Goal: Task Accomplishment & Management: Use online tool/utility

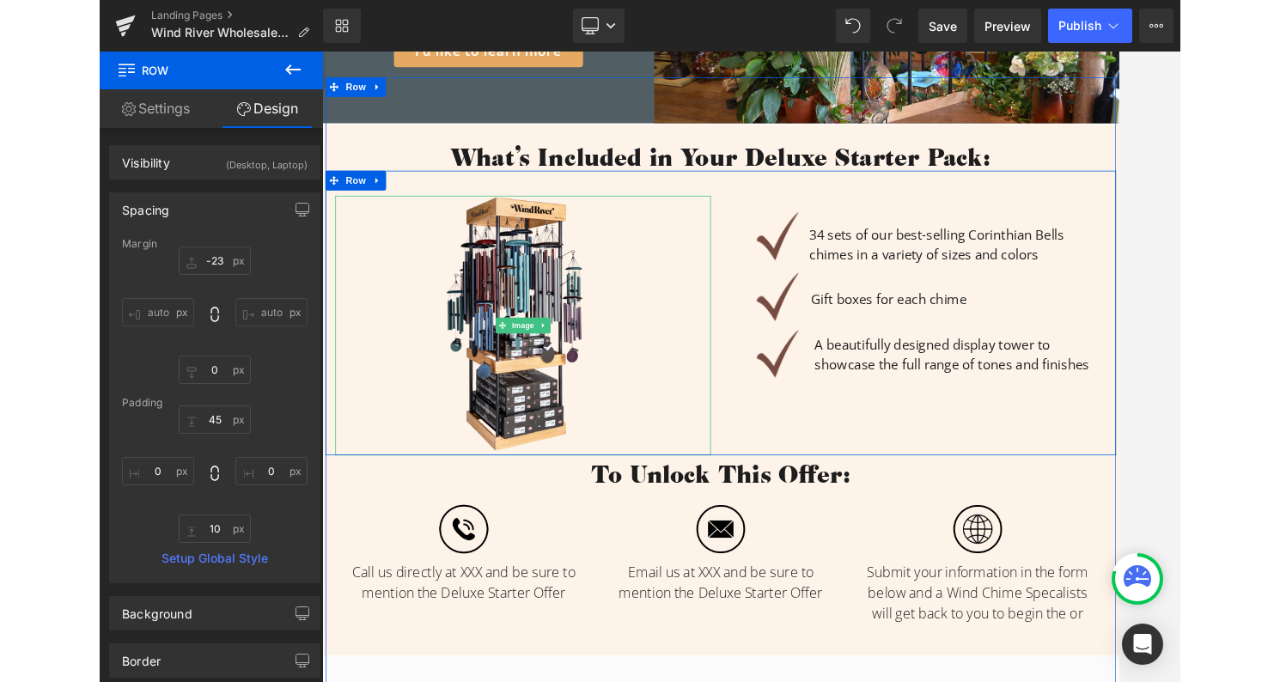
scroll to position [325, 0]
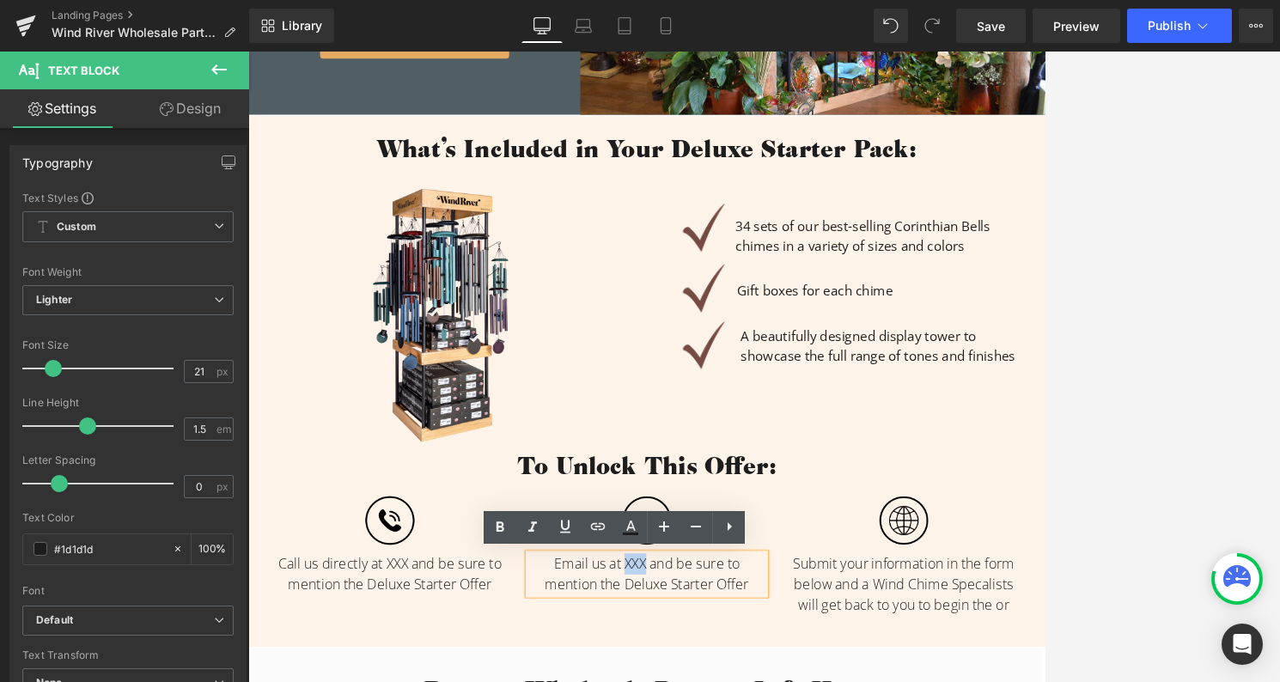
paste div "To enrich screen reader interactions, please activate Accessibility in Grammarl…"
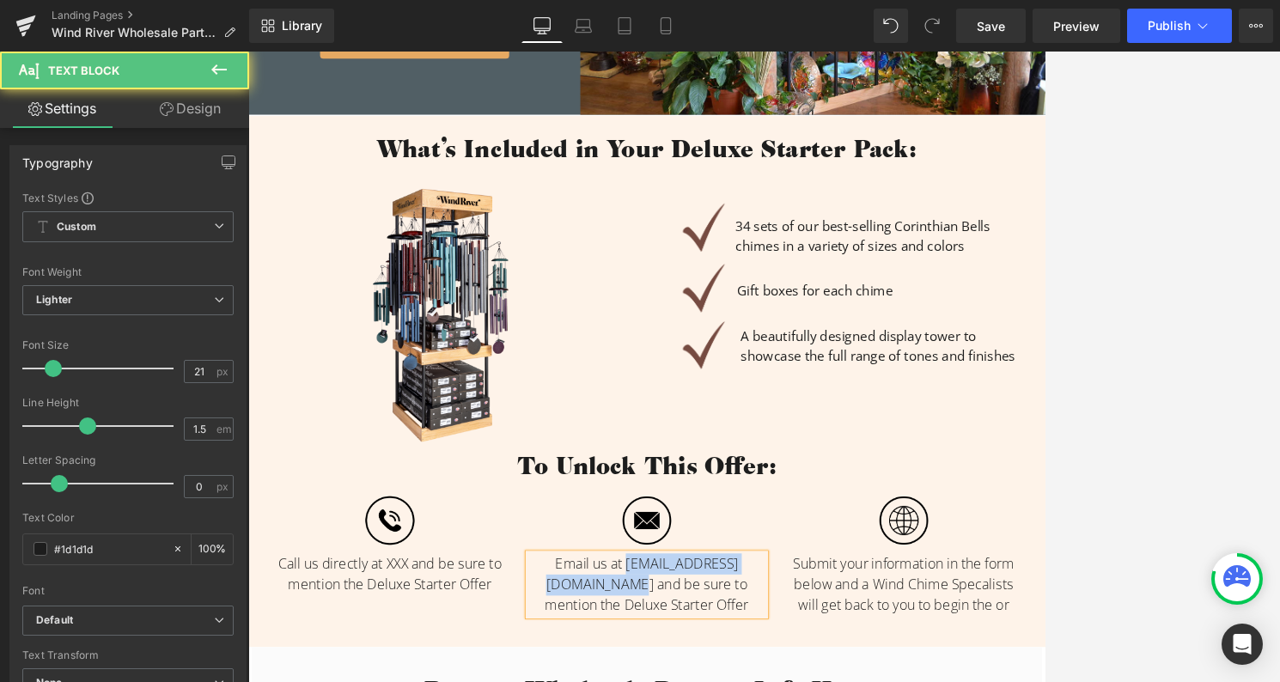
drag, startPoint x: 852, startPoint y: 753, endPoint x: 589, endPoint y: 748, distance: 262.9
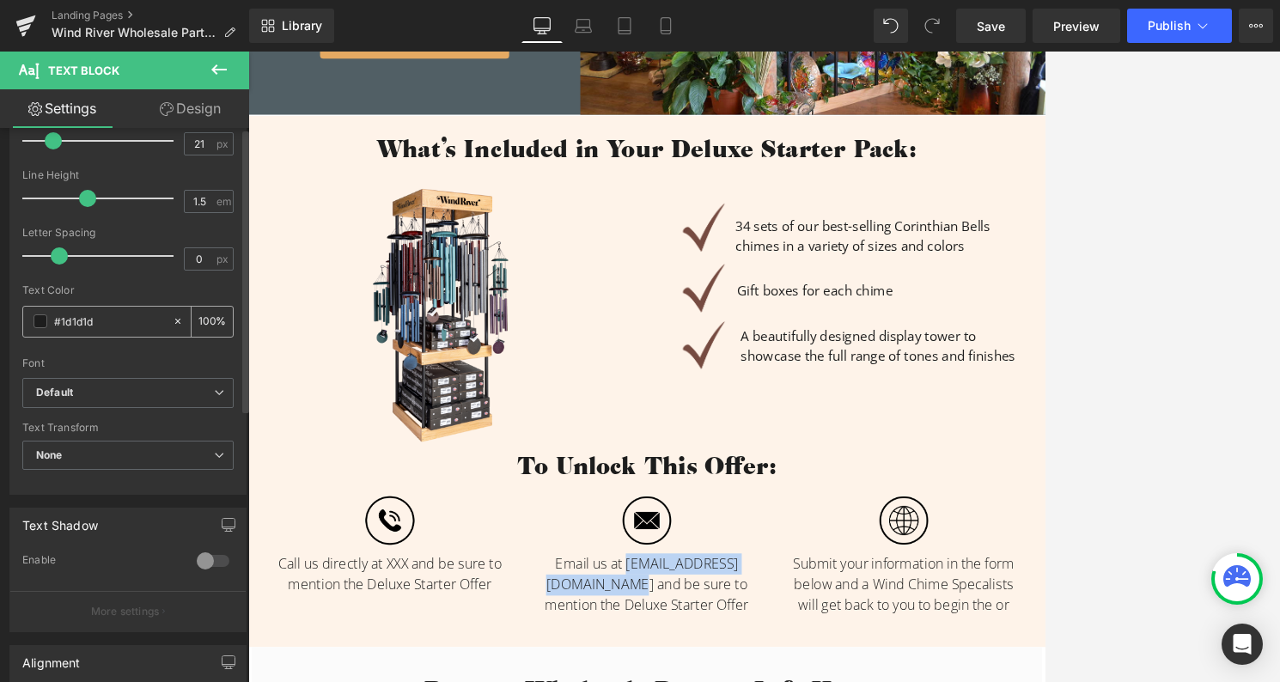
scroll to position [0, 0]
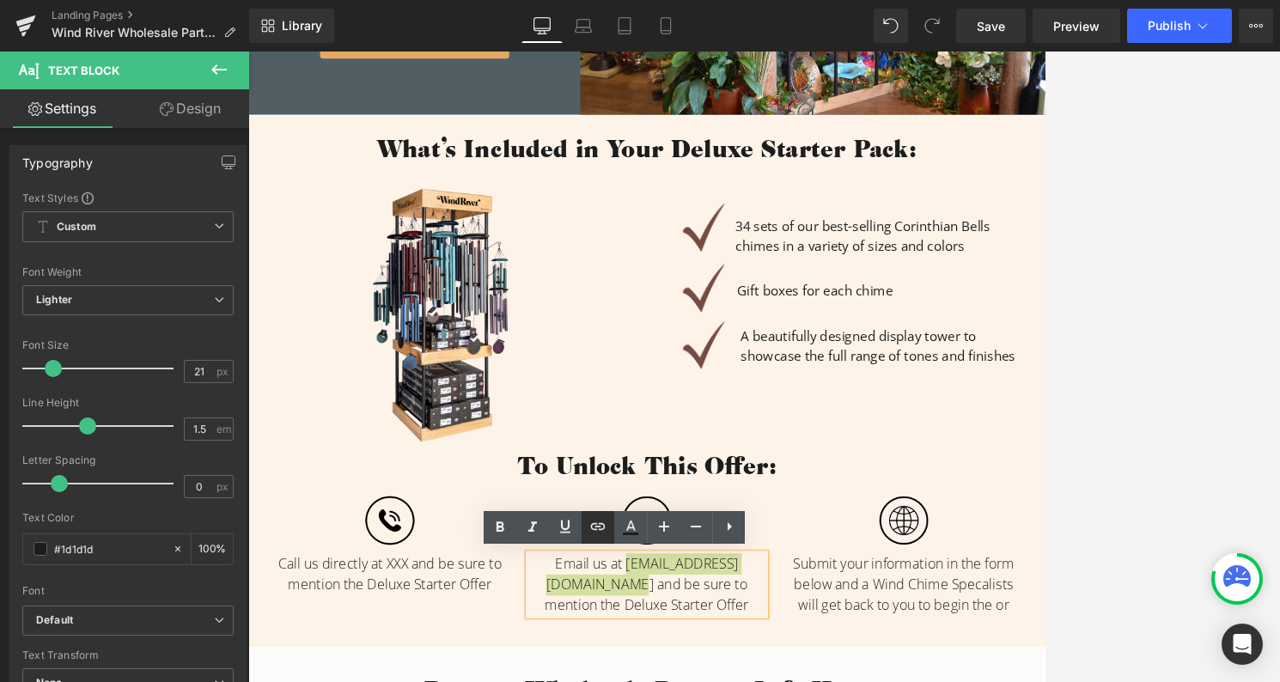
click at [596, 523] on icon at bounding box center [598, 526] width 15 height 7
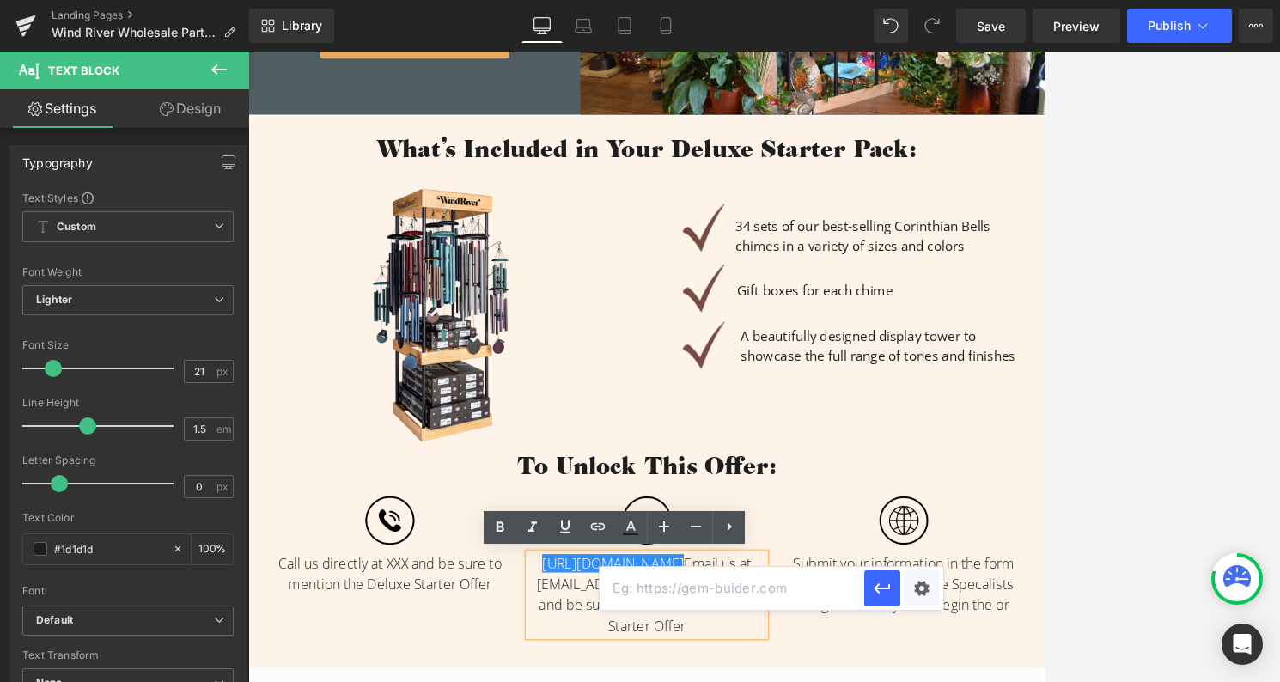
click at [678, 595] on input "text" at bounding box center [732, 588] width 265 height 43
paste input "[EMAIL_ADDRESS][DOMAIN_NAME]"
drag, startPoint x: 884, startPoint y: 589, endPoint x: 828, endPoint y: 701, distance: 125.6
click at [884, 589] on icon "button" at bounding box center [883, 588] width 16 height 10
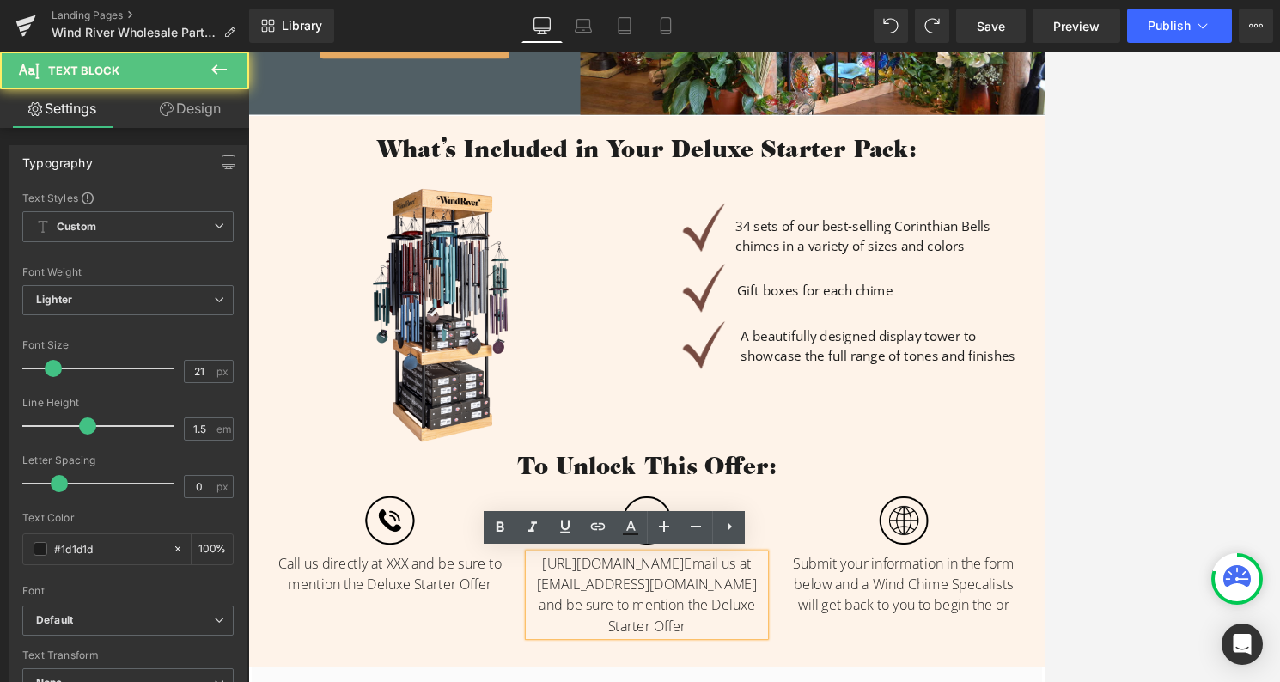
drag, startPoint x: 814, startPoint y: 726, endPoint x: 602, endPoint y: 723, distance: 212.2
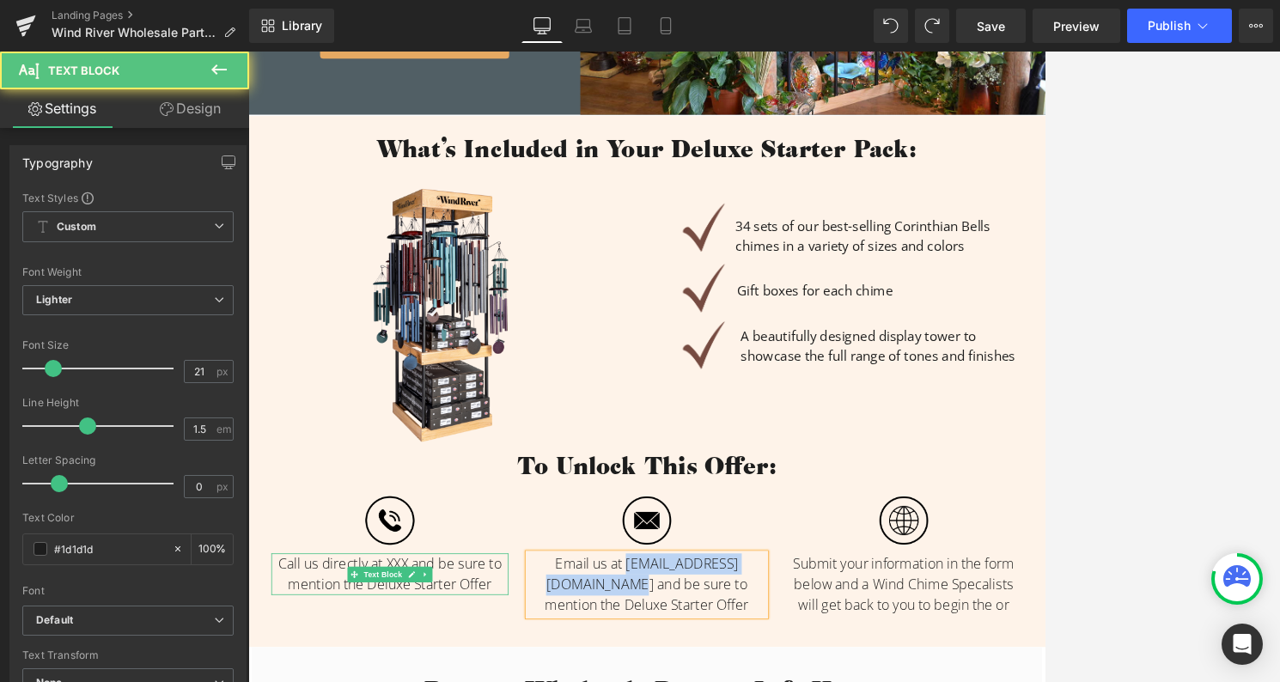
drag, startPoint x: 850, startPoint y: 750, endPoint x: 554, endPoint y: 736, distance: 295.9
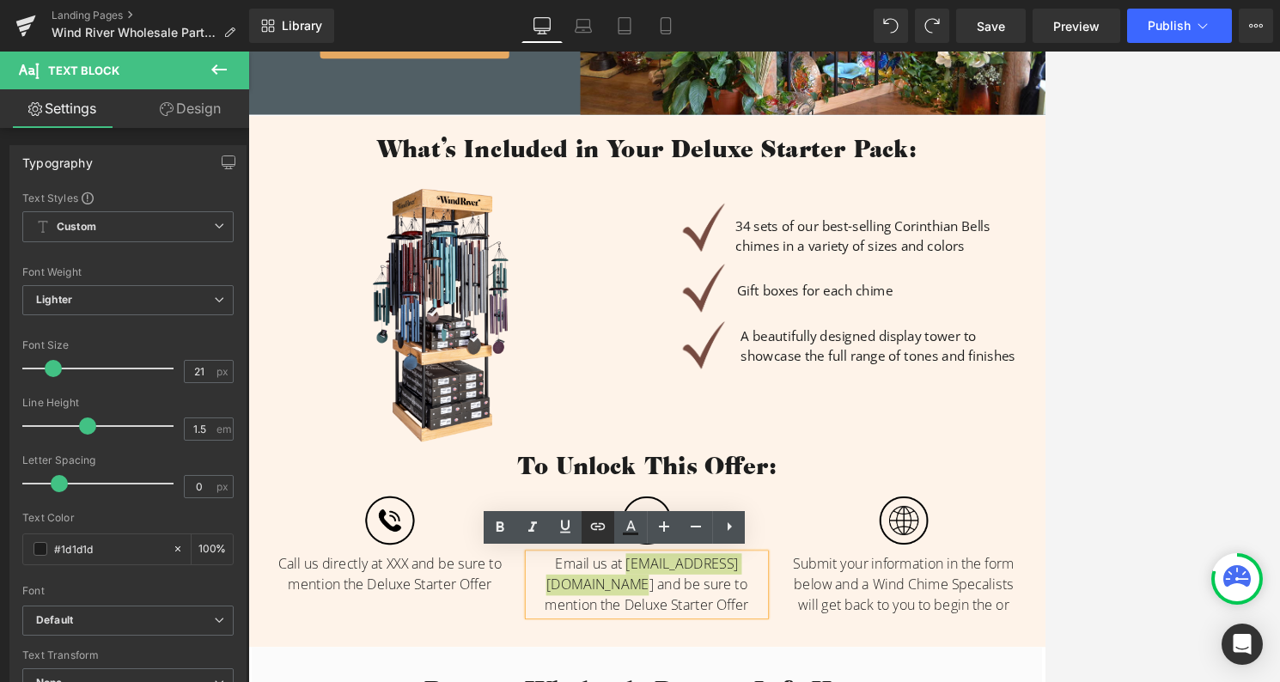
click at [604, 527] on icon at bounding box center [598, 526] width 15 height 7
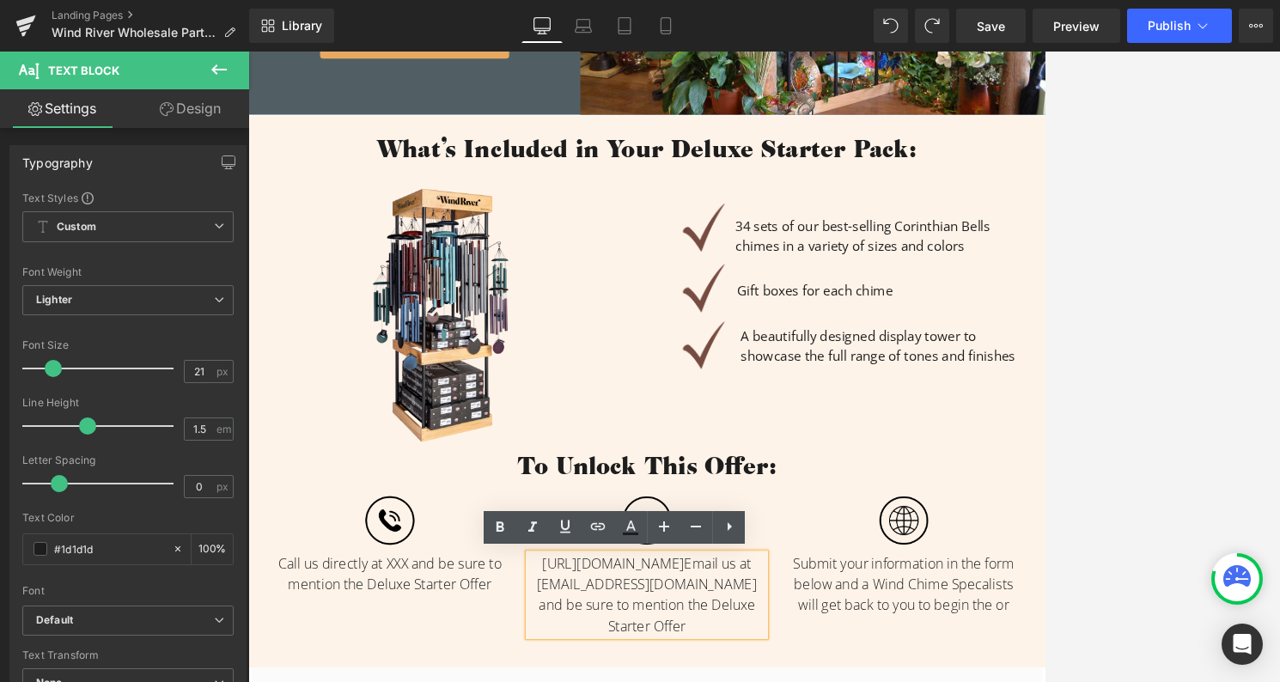
drag, startPoint x: 855, startPoint y: 753, endPoint x: 608, endPoint y: 741, distance: 246.8
click at [591, 530] on icon at bounding box center [598, 526] width 21 height 21
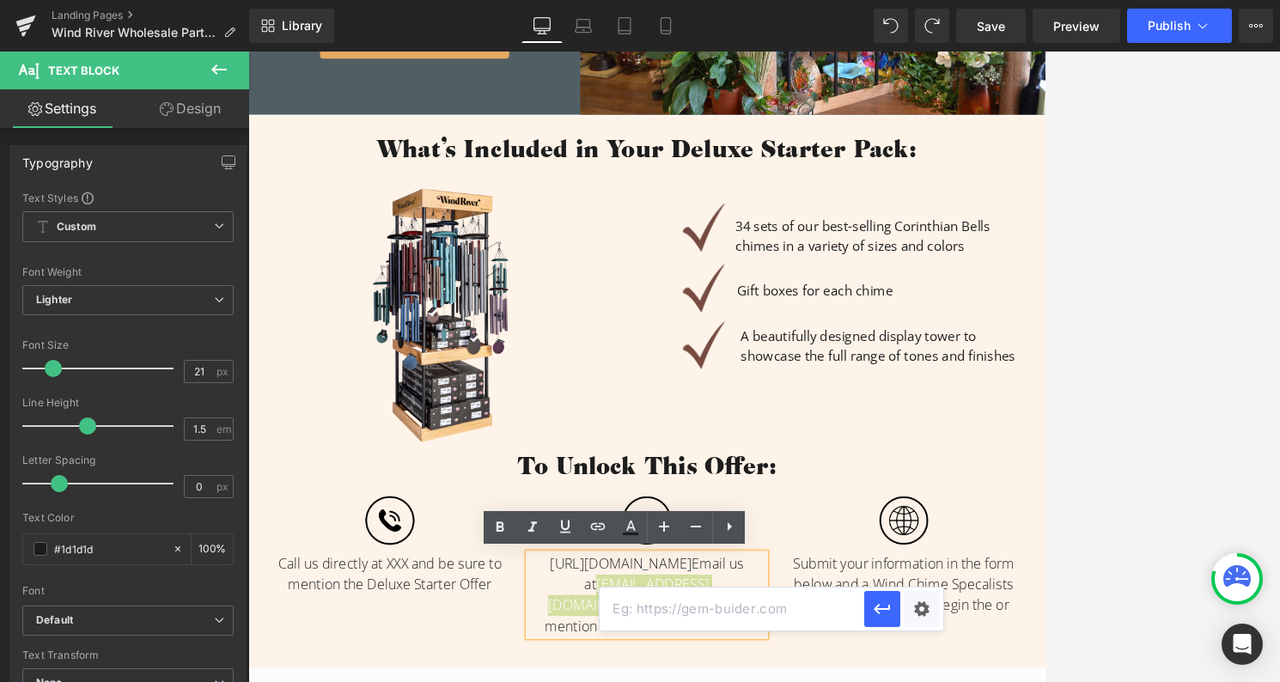
click at [661, 605] on input "text" at bounding box center [732, 609] width 265 height 43
paste input "[EMAIL_ADDRESS][DOMAIN_NAME]"
type input "[EMAIL_ADDRESS][DOMAIN_NAME]"
click at [894, 603] on button "button" at bounding box center [882, 609] width 36 height 36
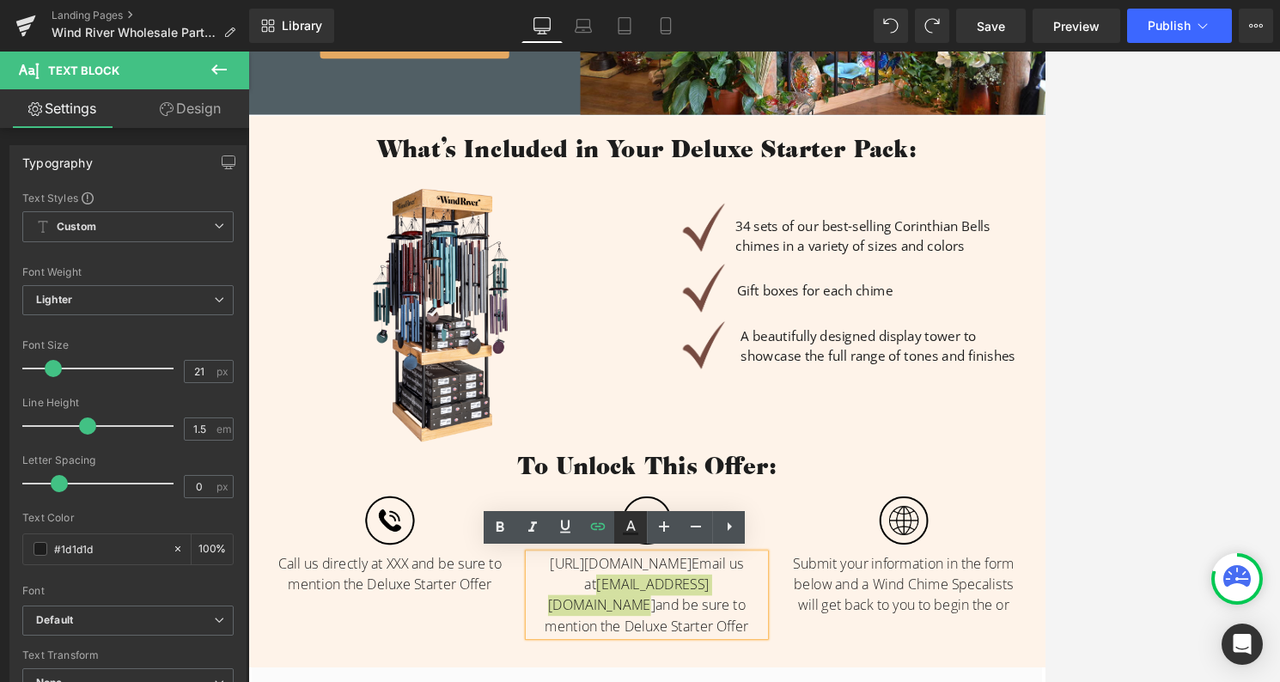
click at [625, 526] on icon at bounding box center [630, 527] width 21 height 21
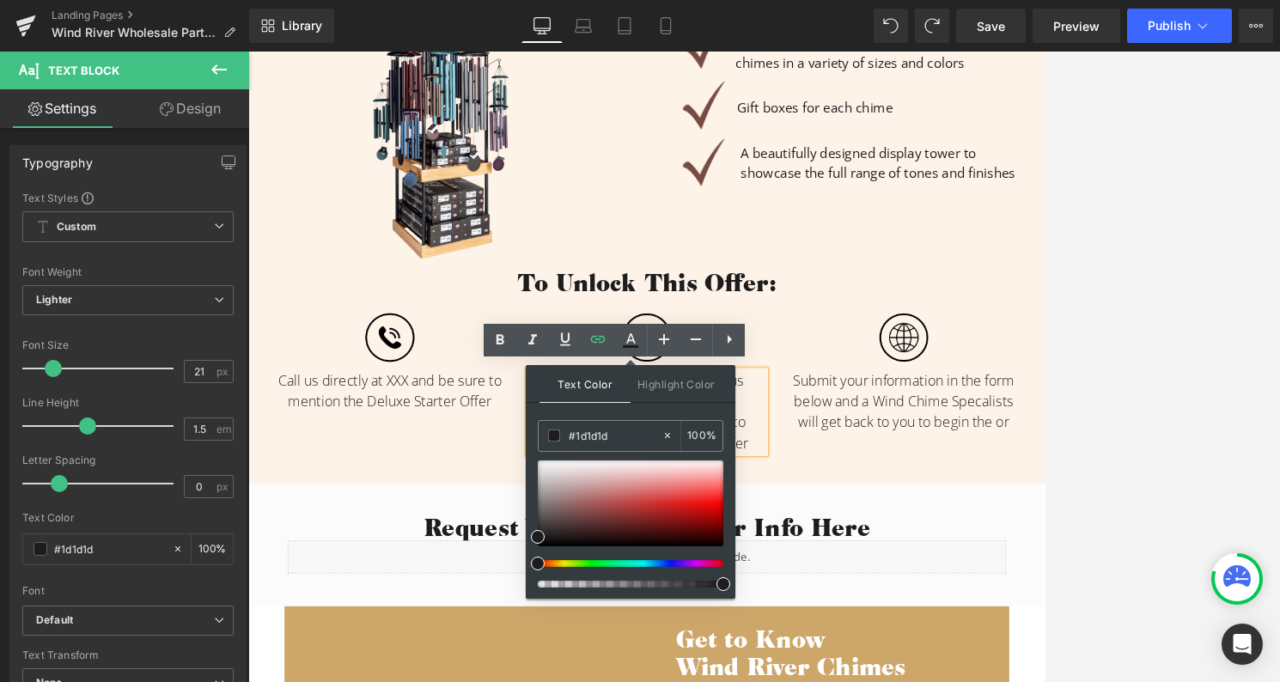
scroll to position [587, 0]
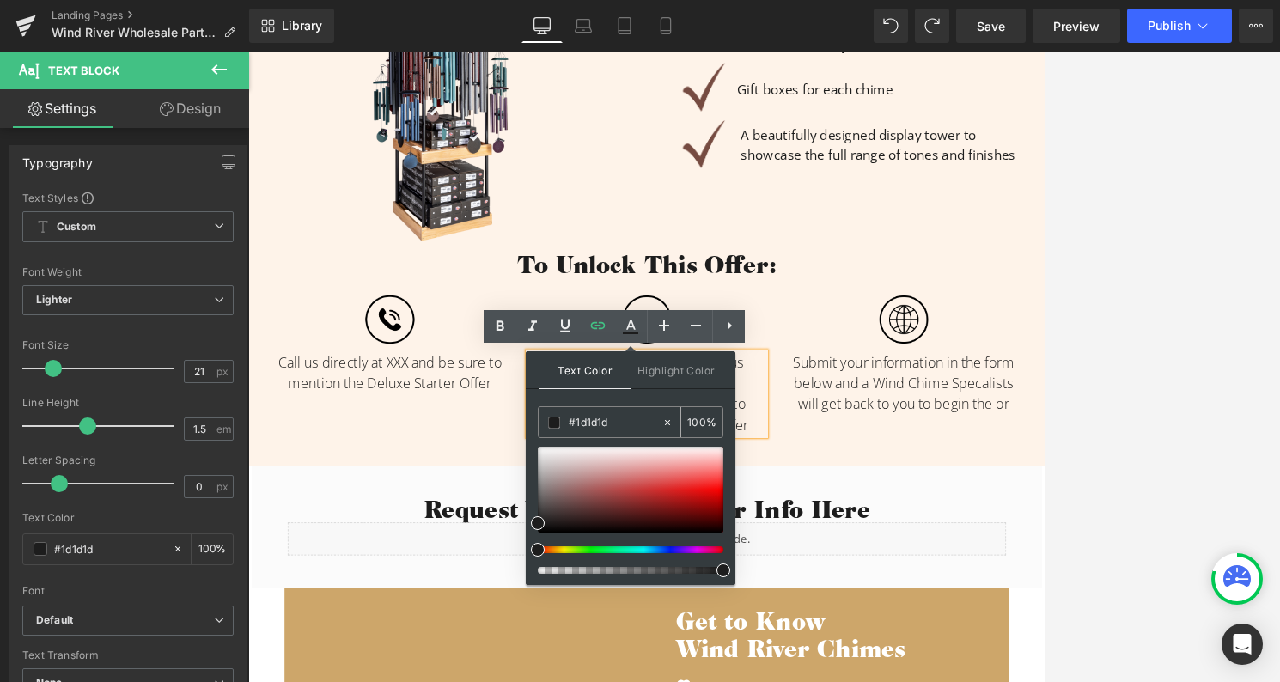
click at [605, 425] on input "#1d1d1d" at bounding box center [615, 422] width 93 height 19
paste input "74b1be"
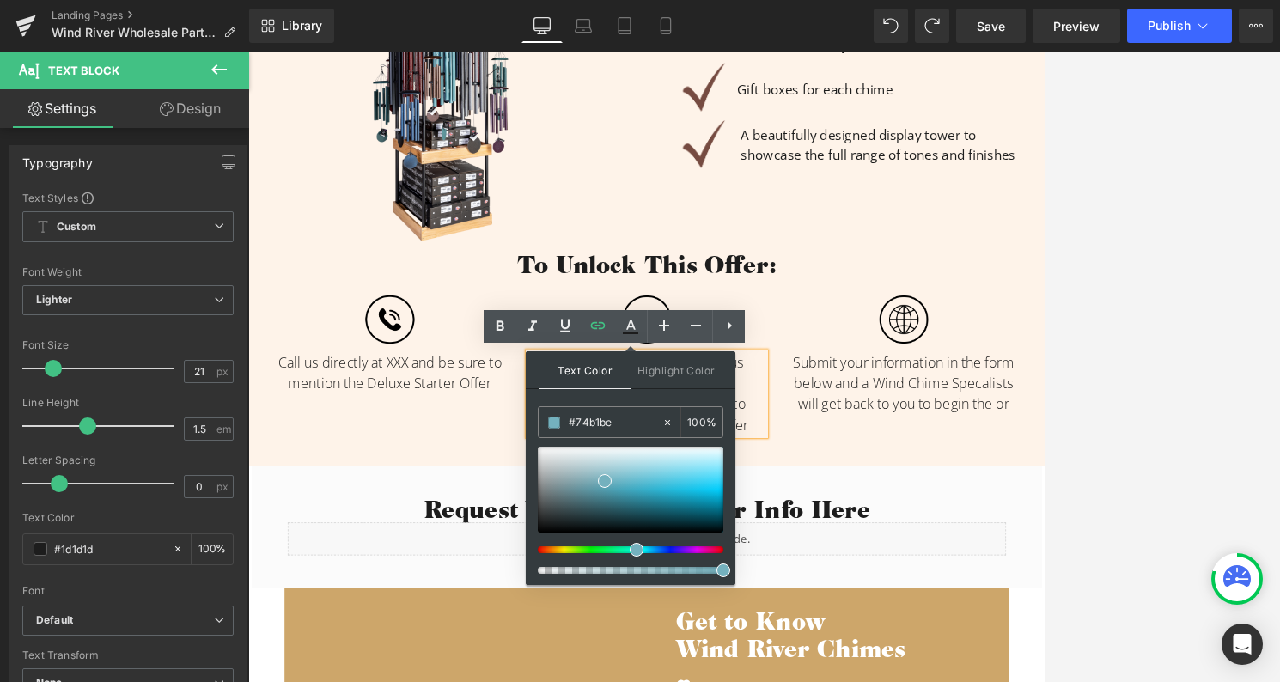
click at [980, 497] on p "Submit your information in the form below and a Wind Chime Specalists will get …" at bounding box center [1103, 485] width 309 height 82
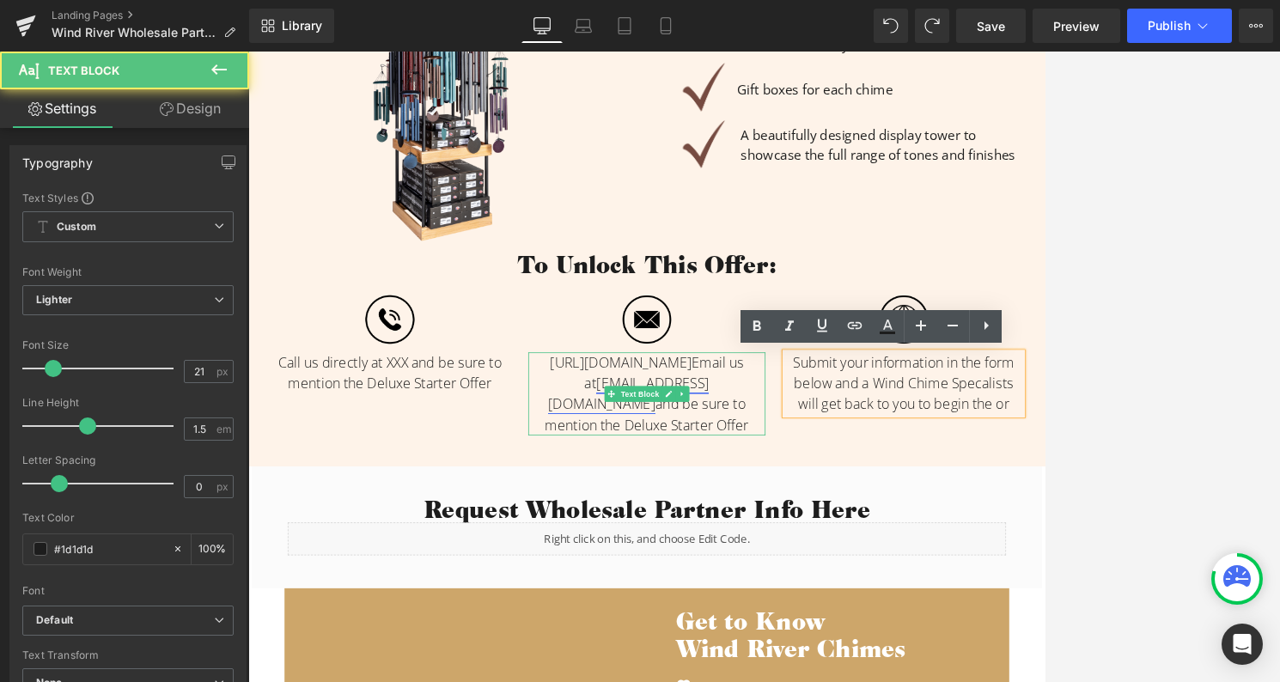
click at [776, 486] on link "[EMAIL_ADDRESS][DOMAIN_NAME]" at bounding box center [744, 499] width 210 height 52
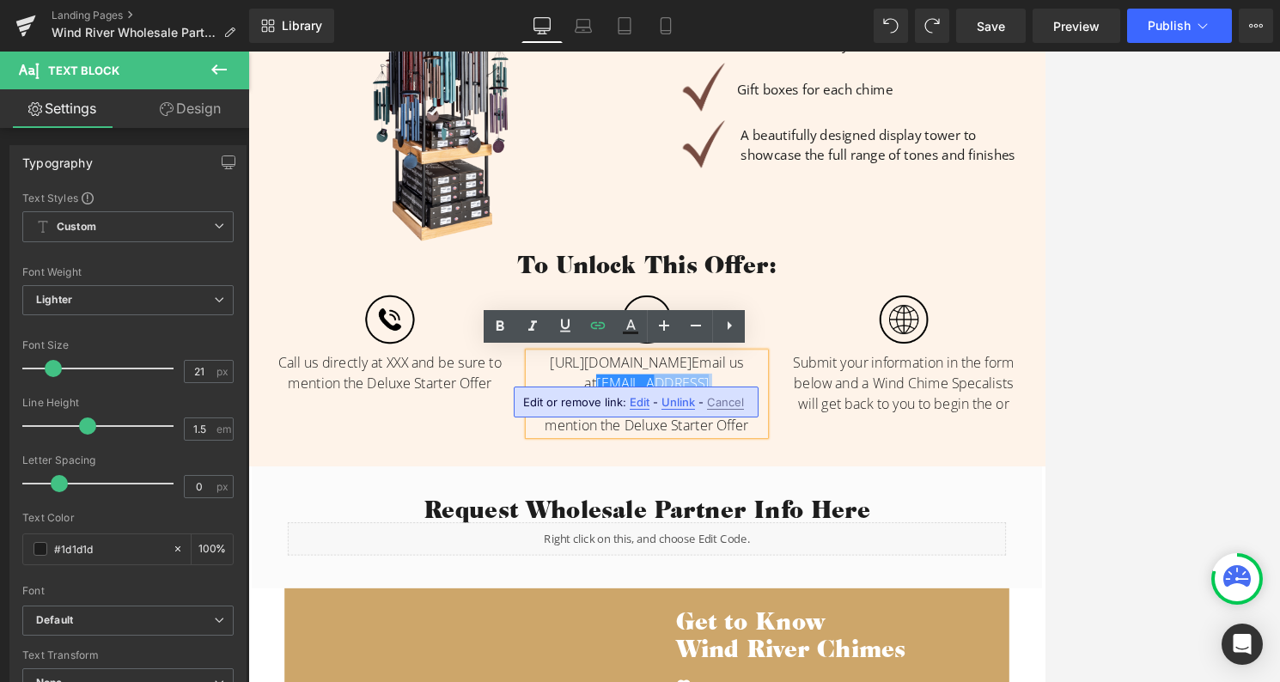
click at [863, 479] on span "[URL][DOMAIN_NAME] Email us at [EMAIL_ADDRESS][DOMAIN_NAME] and be sure to ment…" at bounding box center [767, 498] width 265 height 106
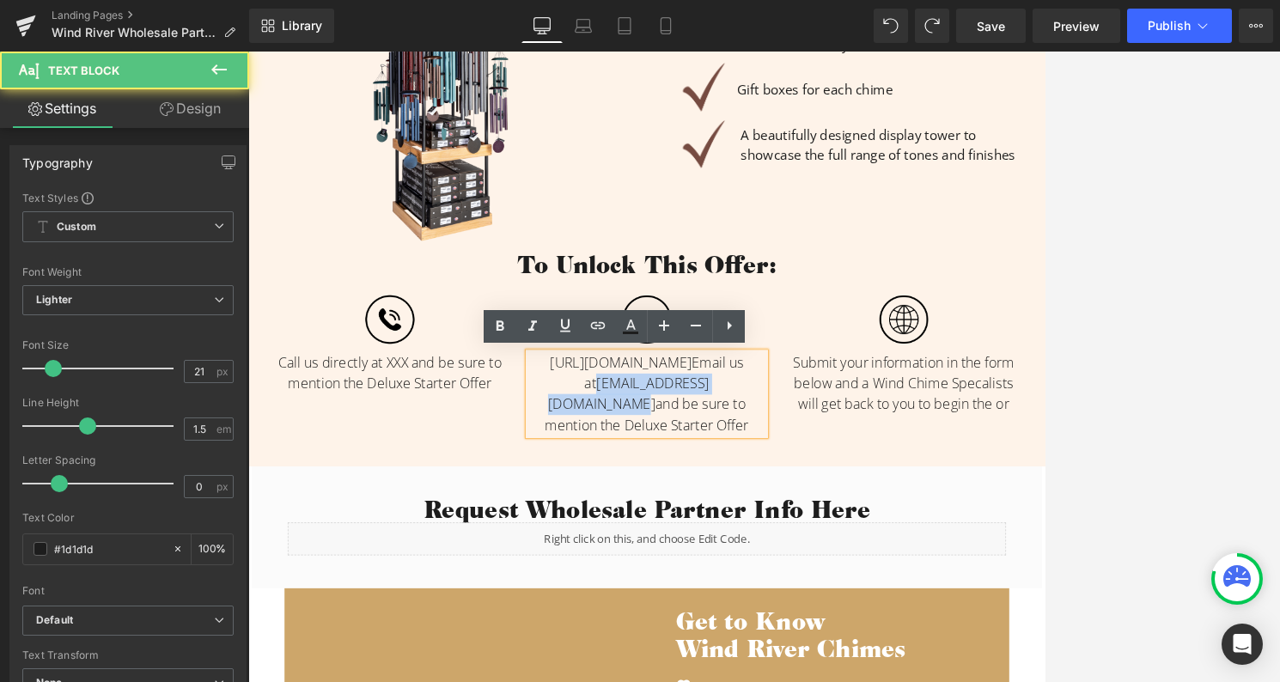
drag, startPoint x: 853, startPoint y: 485, endPoint x: 596, endPoint y: 479, distance: 256.9
click at [601, 479] on div "Image [URL][DOMAIN_NAME] Email us at [EMAIL_ADDRESS][DOMAIN_NAME] and be sure t…" at bounding box center [768, 455] width 335 height 195
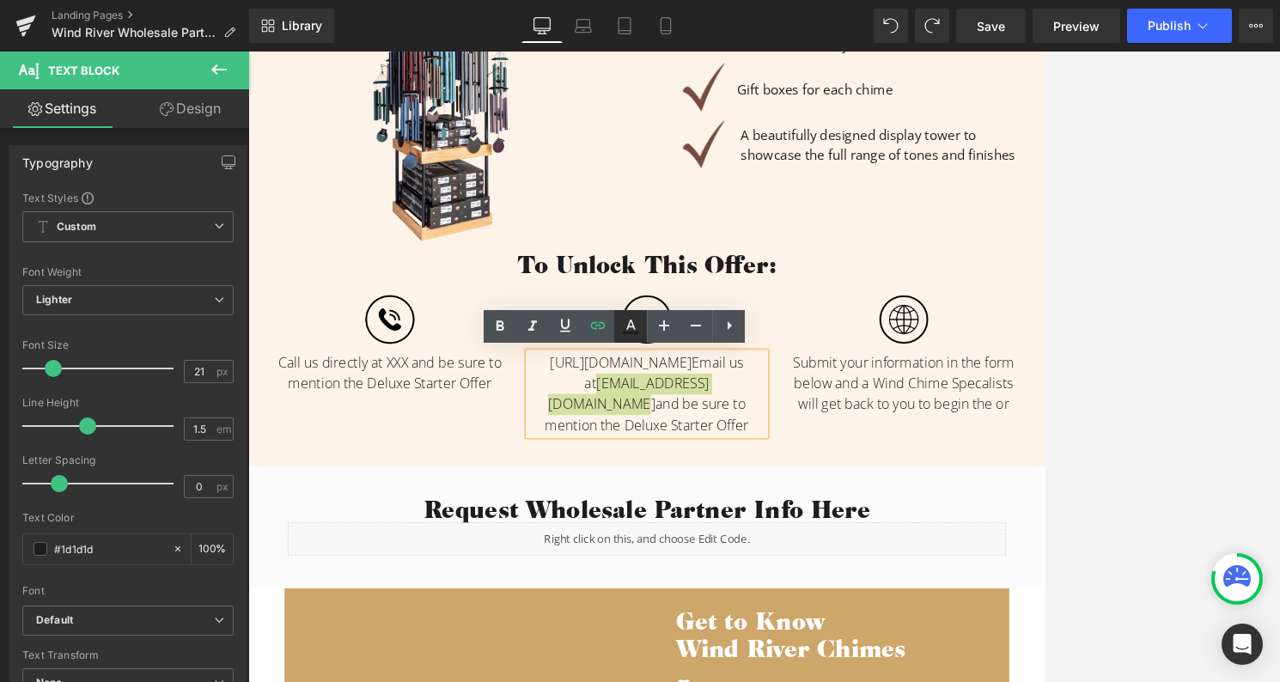
click at [631, 332] on icon at bounding box center [630, 333] width 15 height 3
type input "#1d1d1d"
type input "100"
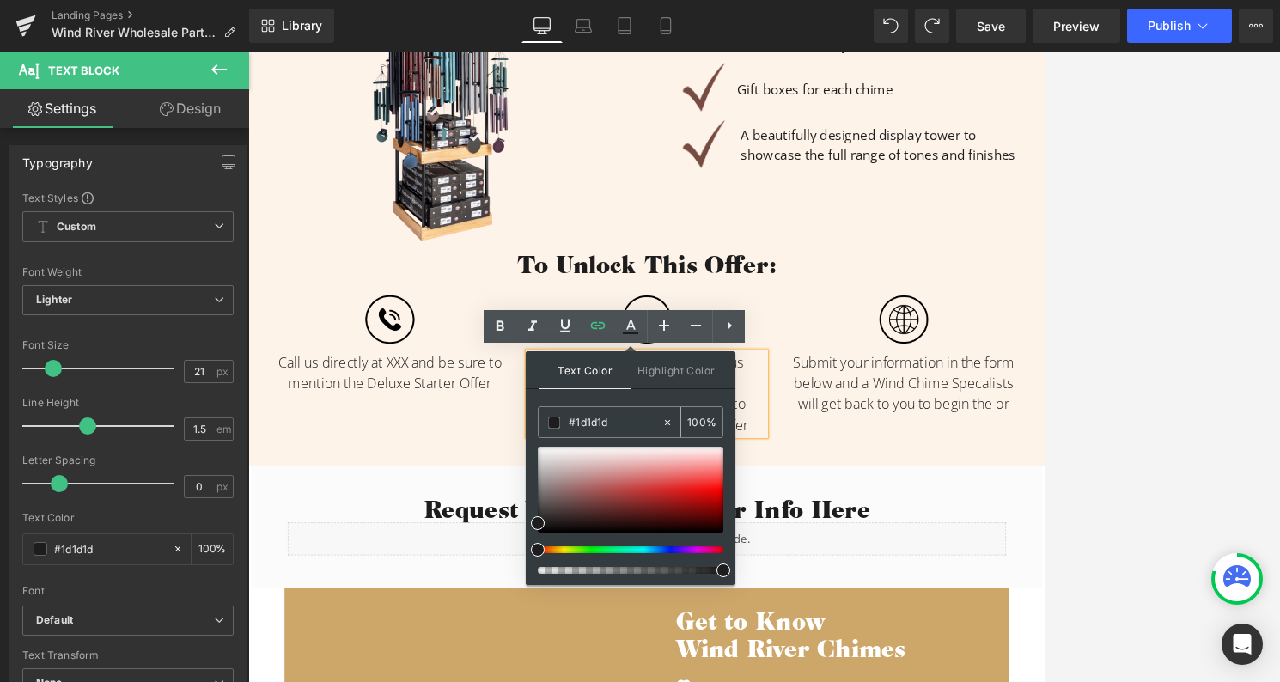
click at [596, 421] on input "#1d1d1d" at bounding box center [615, 422] width 93 height 19
paste input "74b1be"
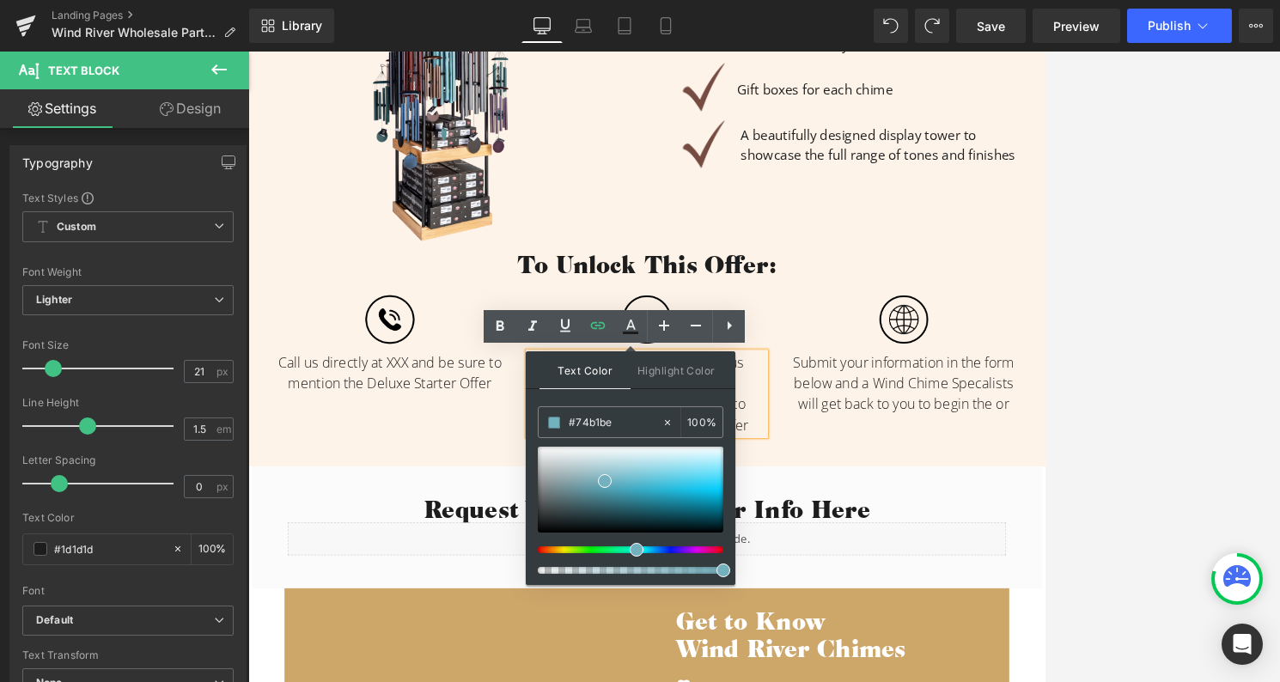
type input "#74b1b"
type input "0"
type input "#74b1be"
type input "100"
type input "#74b1be"
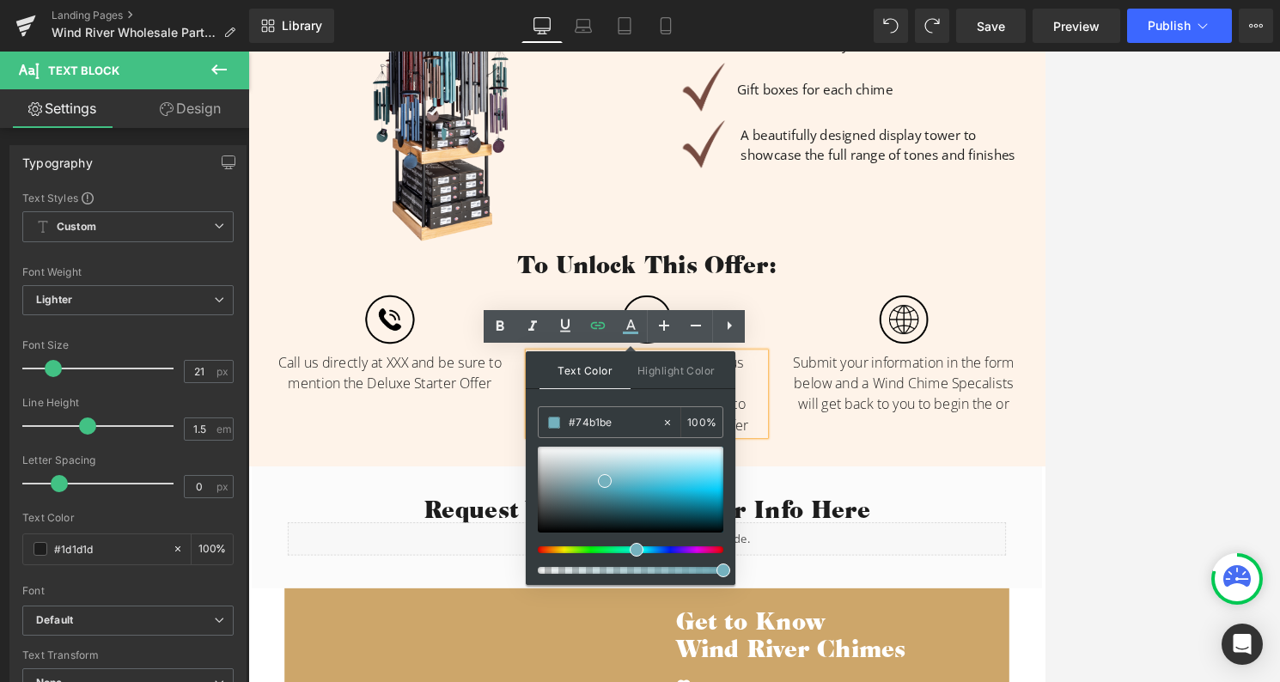
click at [636, 551] on span at bounding box center [637, 550] width 14 height 14
click at [891, 492] on span "[URL][DOMAIN_NAME] Email us at [EMAIL_ADDRESS][DOMAIN_NAME] and be sure to ment…" at bounding box center [767, 498] width 265 height 106
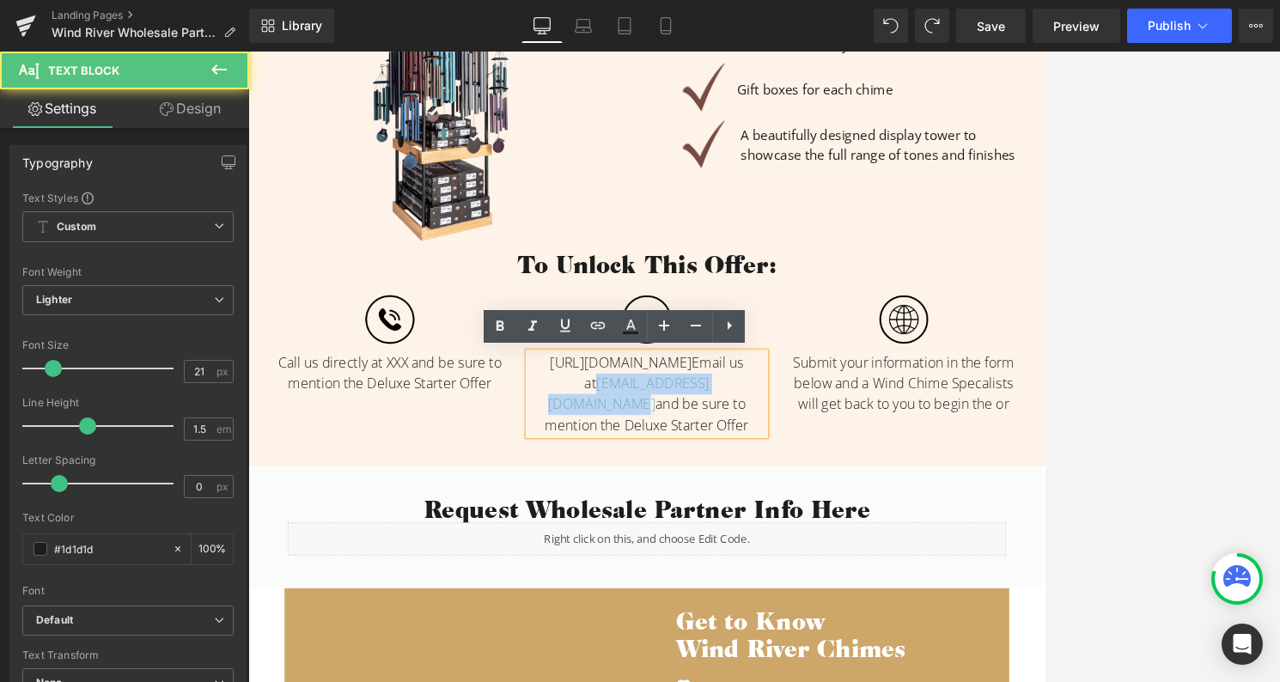
drag, startPoint x: 853, startPoint y: 491, endPoint x: 597, endPoint y: 489, distance: 256.0
click at [601, 489] on div "Image [URL][DOMAIN_NAME] Email us at [EMAIL_ADDRESS][DOMAIN_NAME] and be sure t…" at bounding box center [768, 455] width 335 height 195
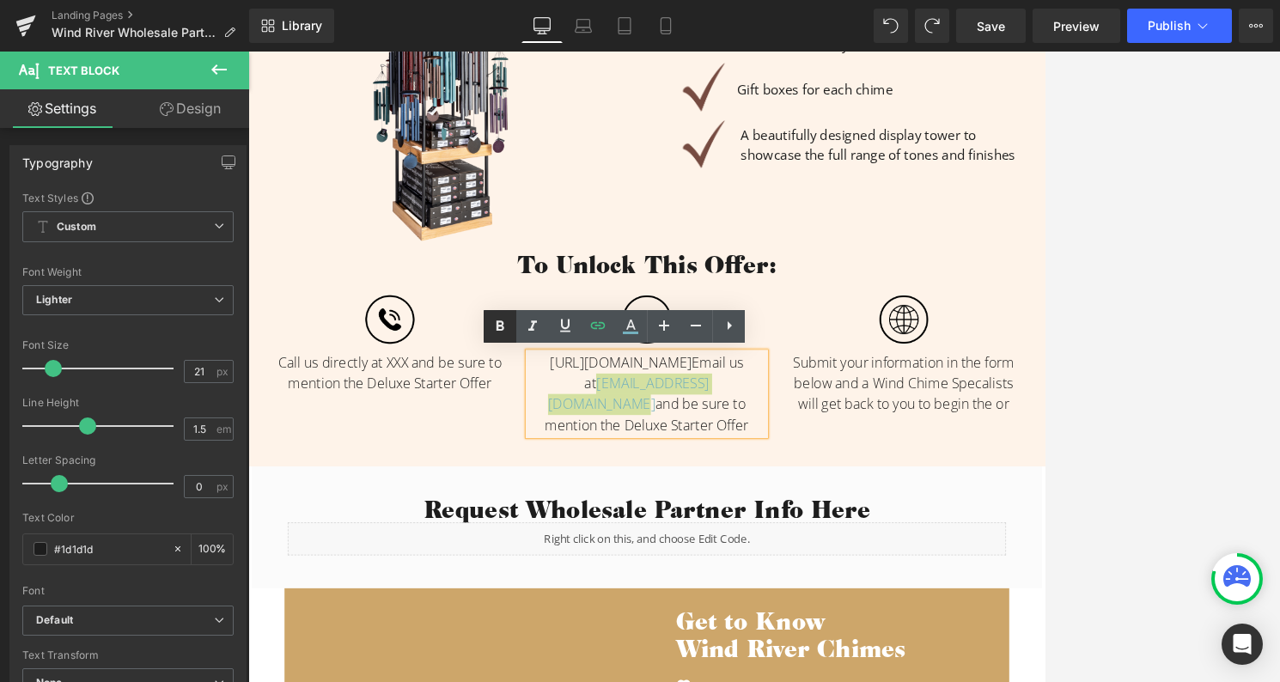
click at [503, 325] on icon at bounding box center [500, 326] width 21 height 21
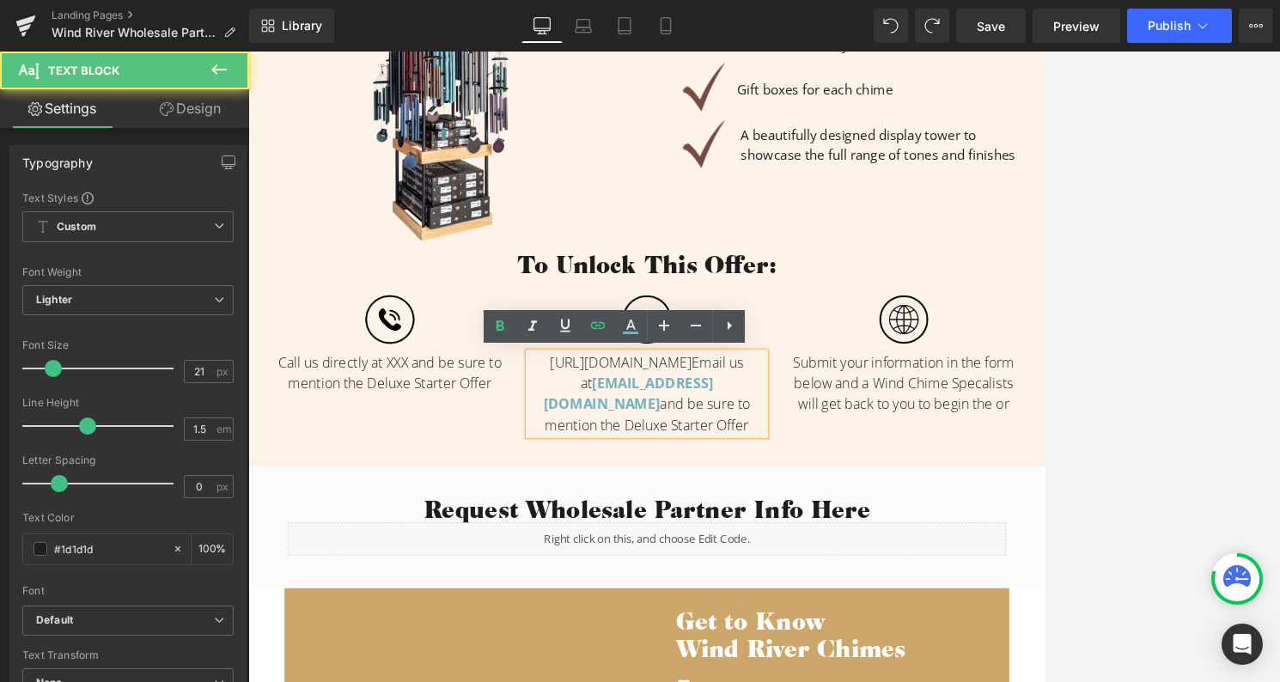
drag, startPoint x: 814, startPoint y: 455, endPoint x: 607, endPoint y: 448, distance: 208.1
click at [613, 448] on p "[URL][DOMAIN_NAME] Email us at [EMAIL_ADDRESS][DOMAIN_NAME] and be sure to ment…" at bounding box center [767, 498] width 309 height 108
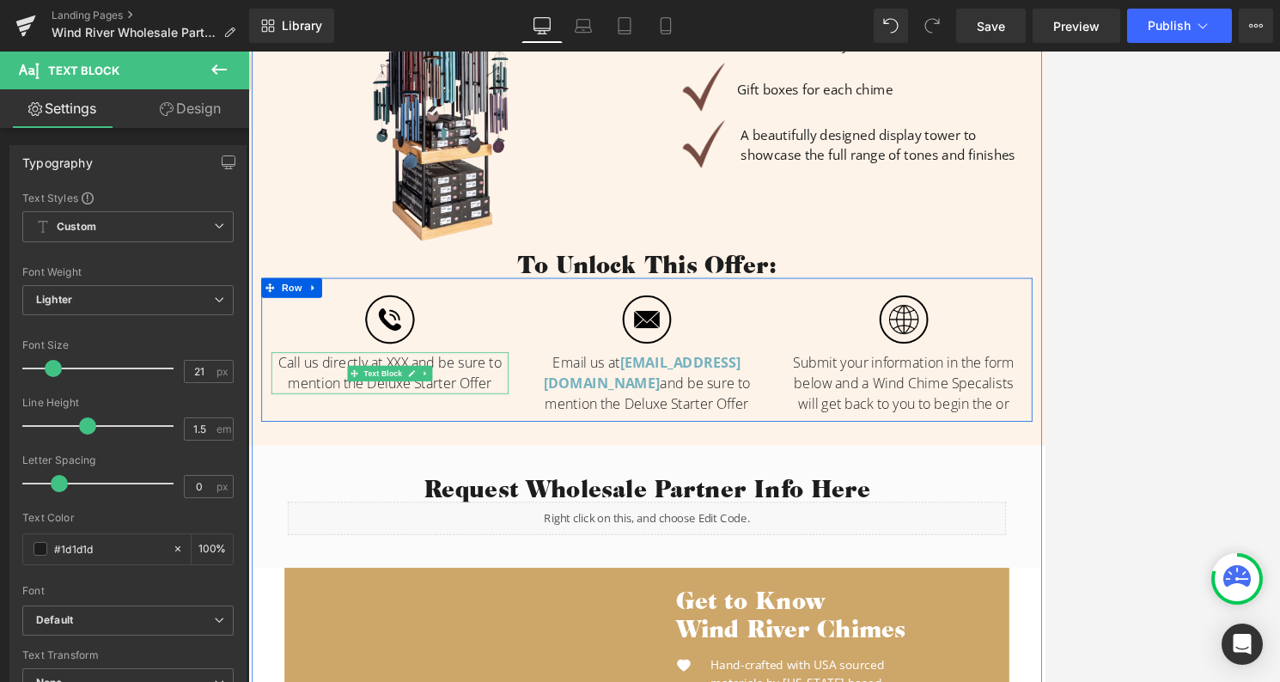
click at [439, 455] on span "Call us directly at XXX and be sure to mention the Deluxe Starter Offer" at bounding box center [432, 471] width 291 height 52
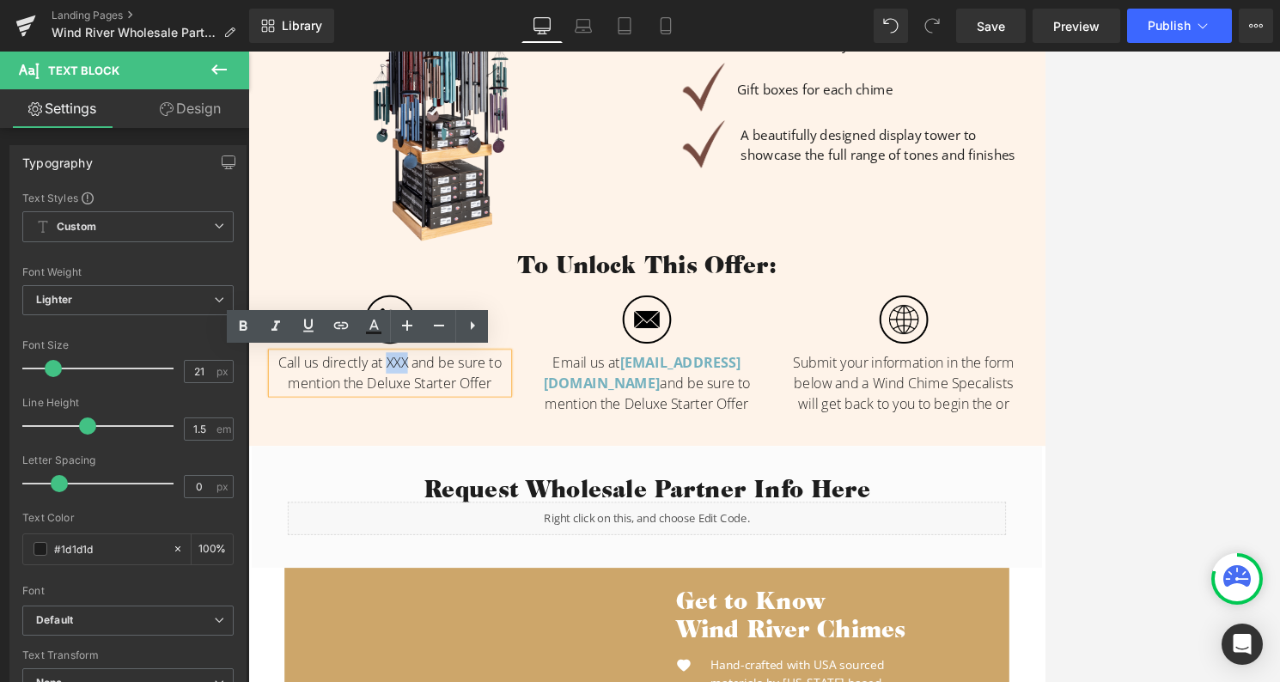
paste div "To enrich screen reader interactions, please activate Accessibility in Grammarl…"
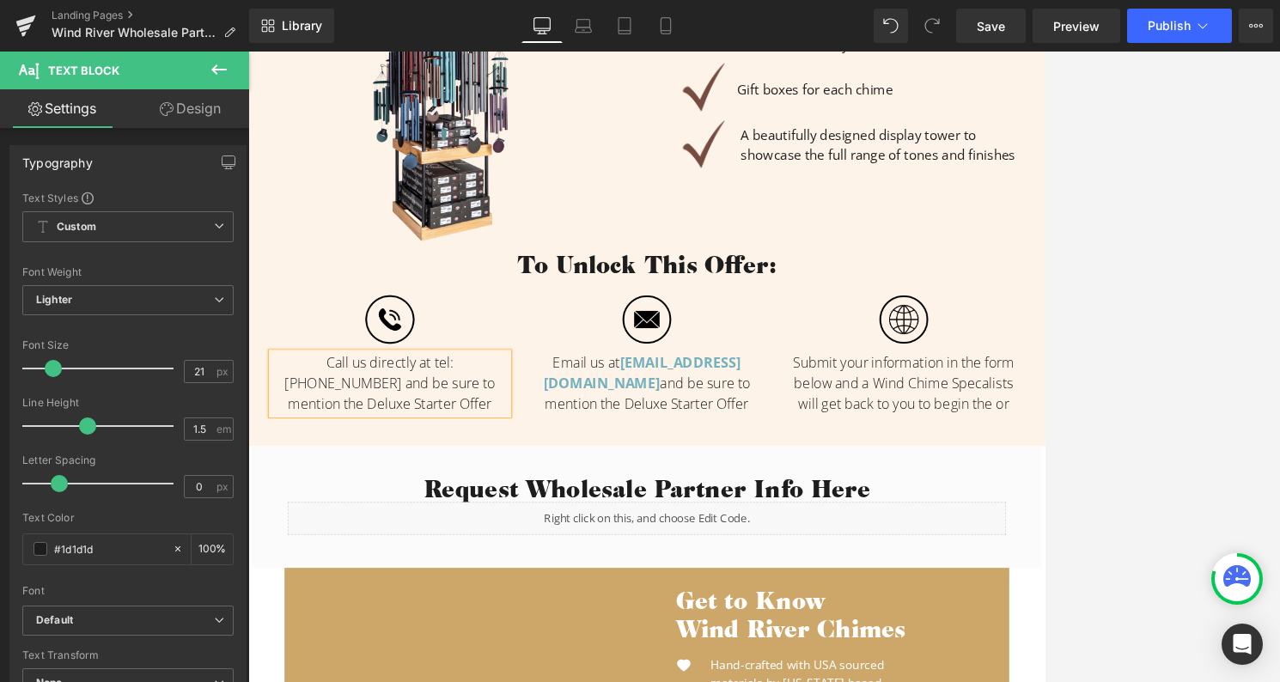
click at [447, 459] on span "Call us directly at tel:[PHONE_NUMBER] and be sure to mention the Deluxe Starte…" at bounding box center [433, 484] width 275 height 78
drag, startPoint x: 544, startPoint y: 459, endPoint x: 413, endPoint y: 454, distance: 130.7
click at [413, 454] on span "Call us directly at [PHONE_NUMBER] and be sure to mention the Deluxe Starter Of…" at bounding box center [433, 484] width 294 height 78
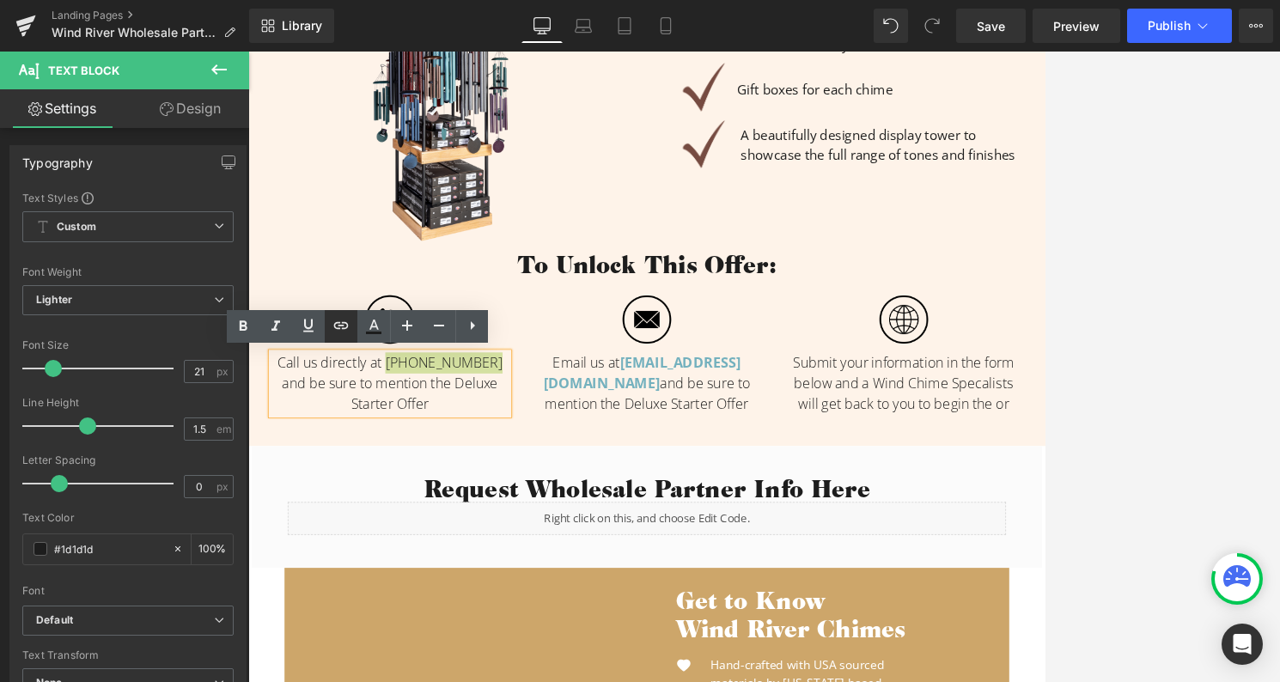
click at [338, 321] on icon at bounding box center [341, 325] width 21 height 21
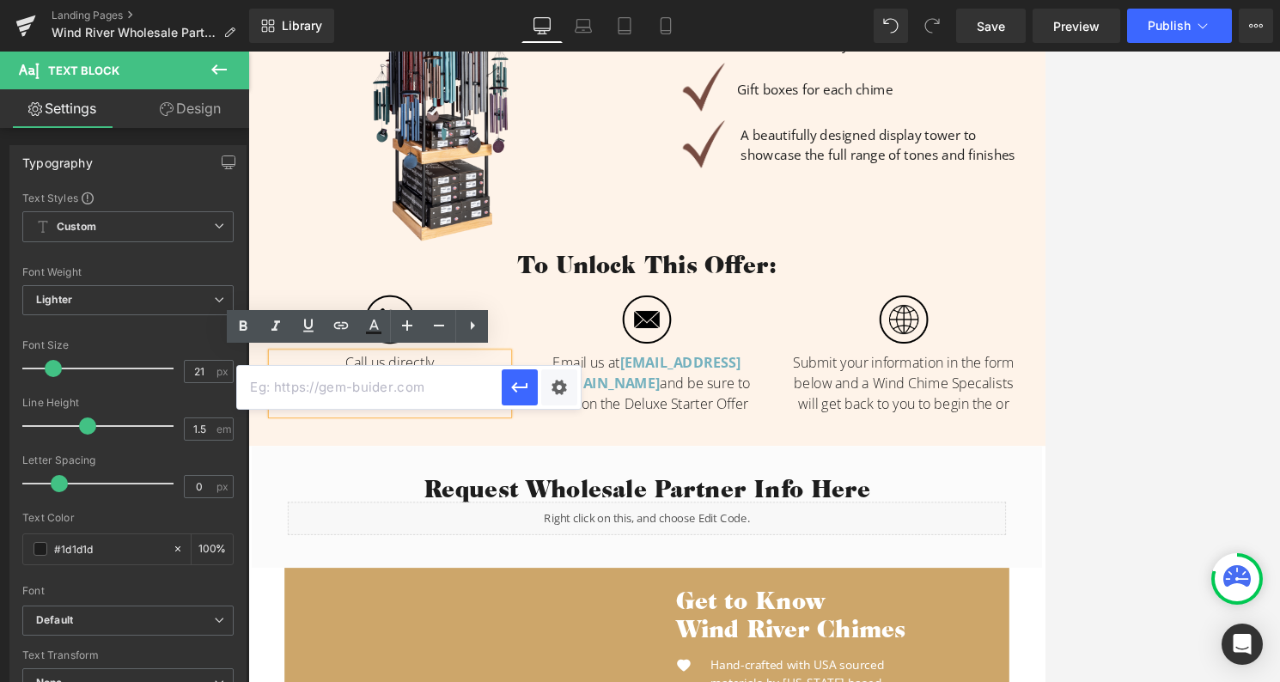
click at [369, 396] on input "text" at bounding box center [369, 387] width 265 height 43
paste input "tel:[PHONE_NUMBER]"
type input "tel:[PHONE_NUMBER]"
click at [523, 388] on icon "button" at bounding box center [519, 387] width 21 height 21
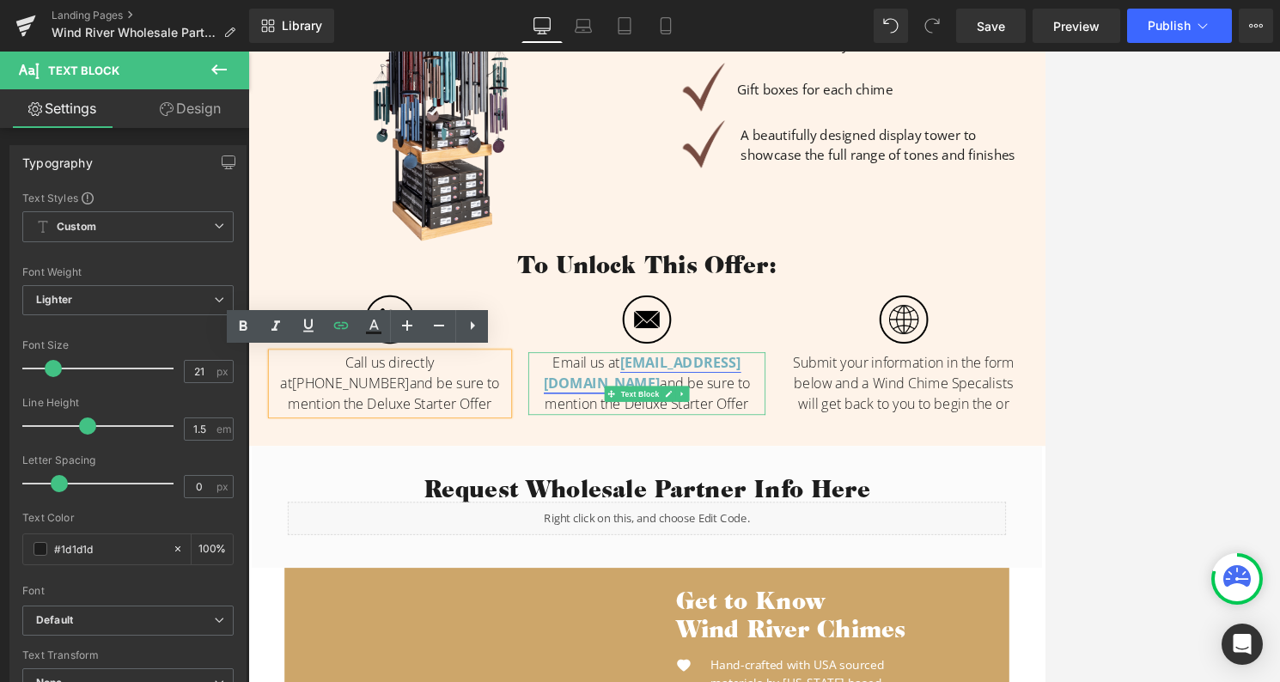
click at [671, 486] on link "[EMAIL_ADDRESS][DOMAIN_NAME]" at bounding box center [762, 471] width 258 height 52
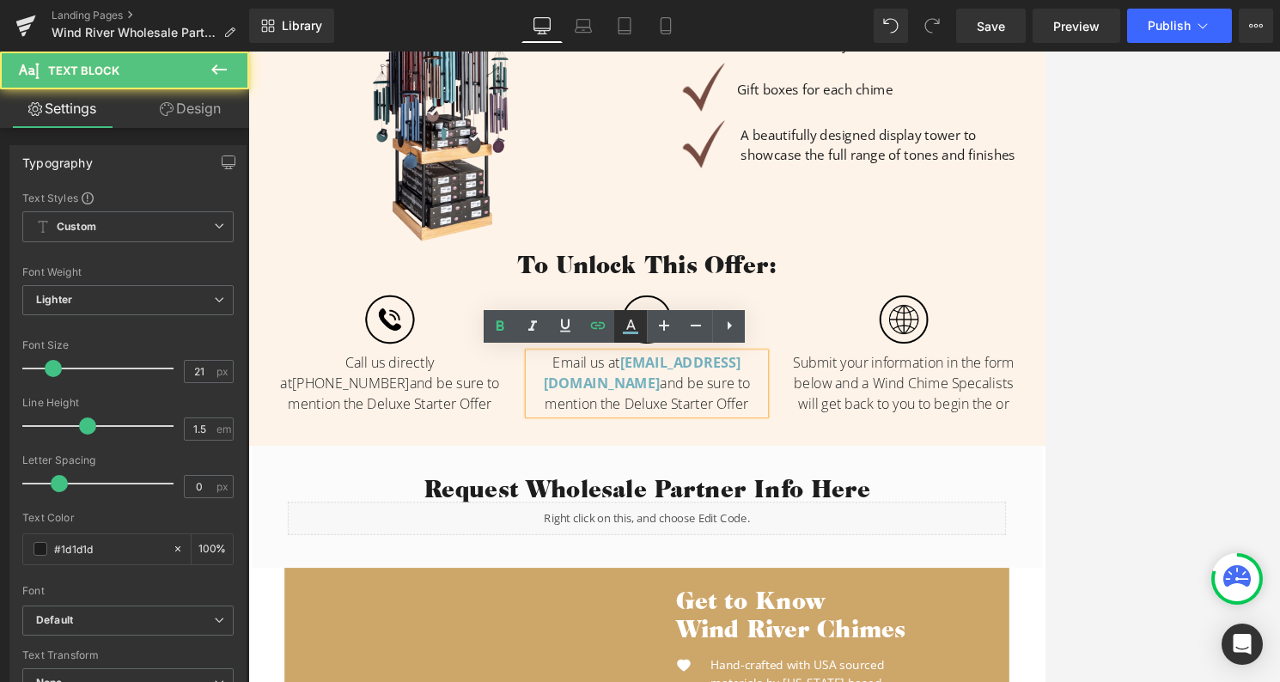
click at [644, 316] on link at bounding box center [630, 326] width 33 height 33
type input "100"
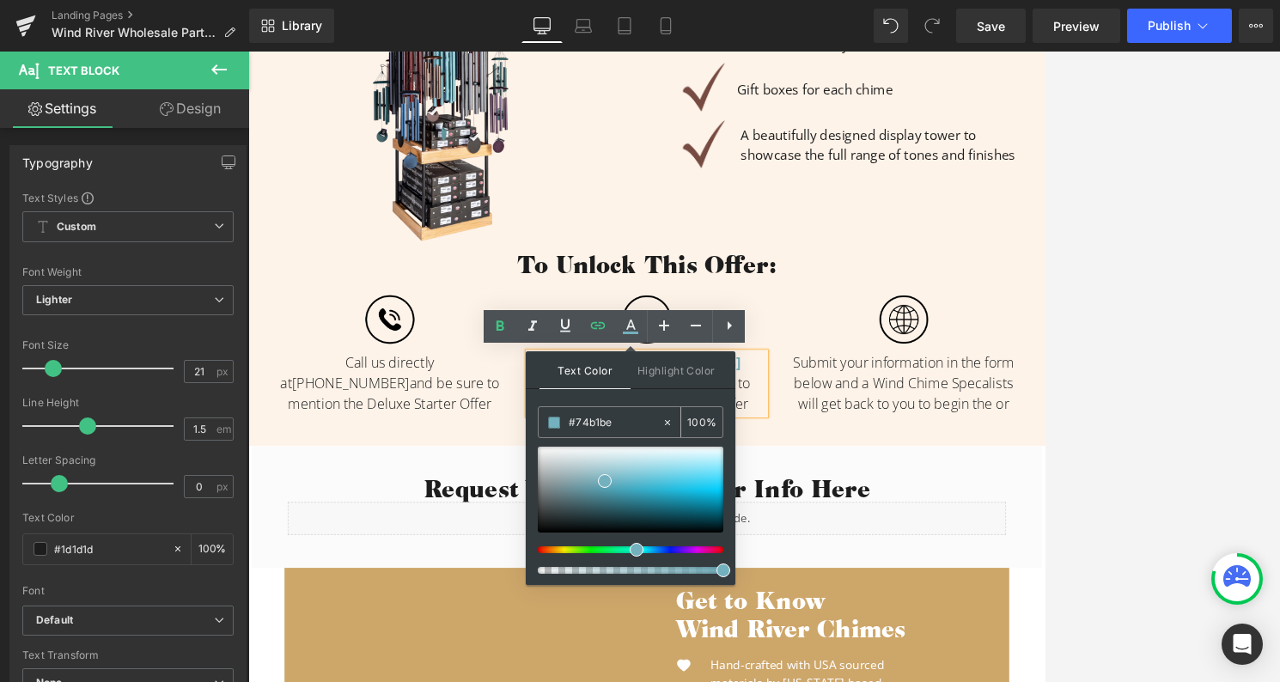
click at [601, 419] on input "#74b1be" at bounding box center [615, 422] width 93 height 19
click at [458, 473] on link "[PHONE_NUMBER]" at bounding box center [381, 485] width 153 height 24
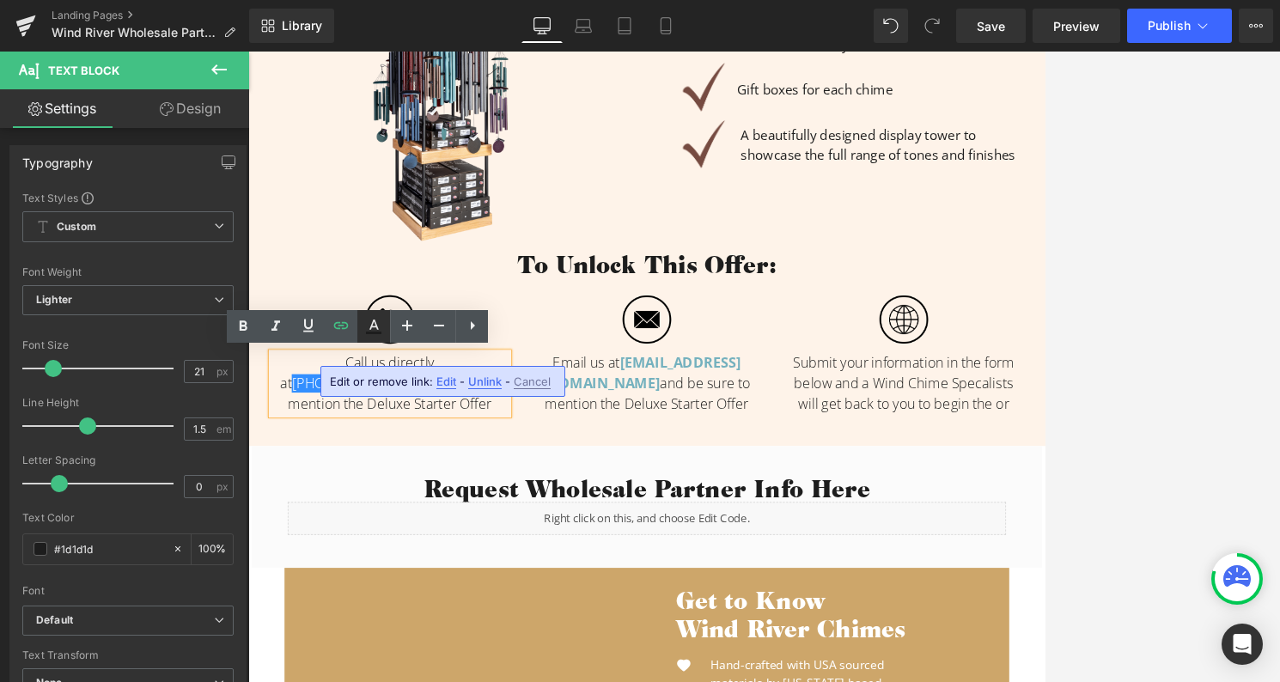
click at [367, 322] on icon at bounding box center [373, 326] width 21 height 21
type input "#ffffff"
type input "100"
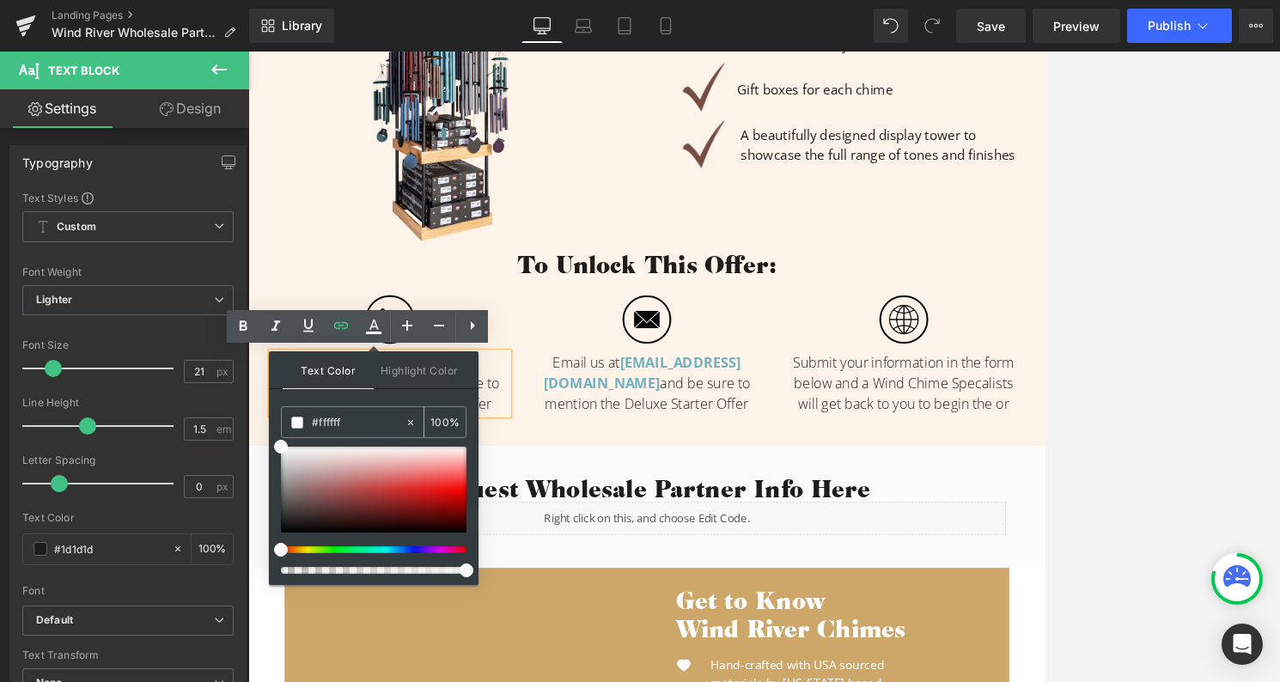
click at [352, 430] on input "#ffffff" at bounding box center [358, 422] width 93 height 19
paste input "74b1be"
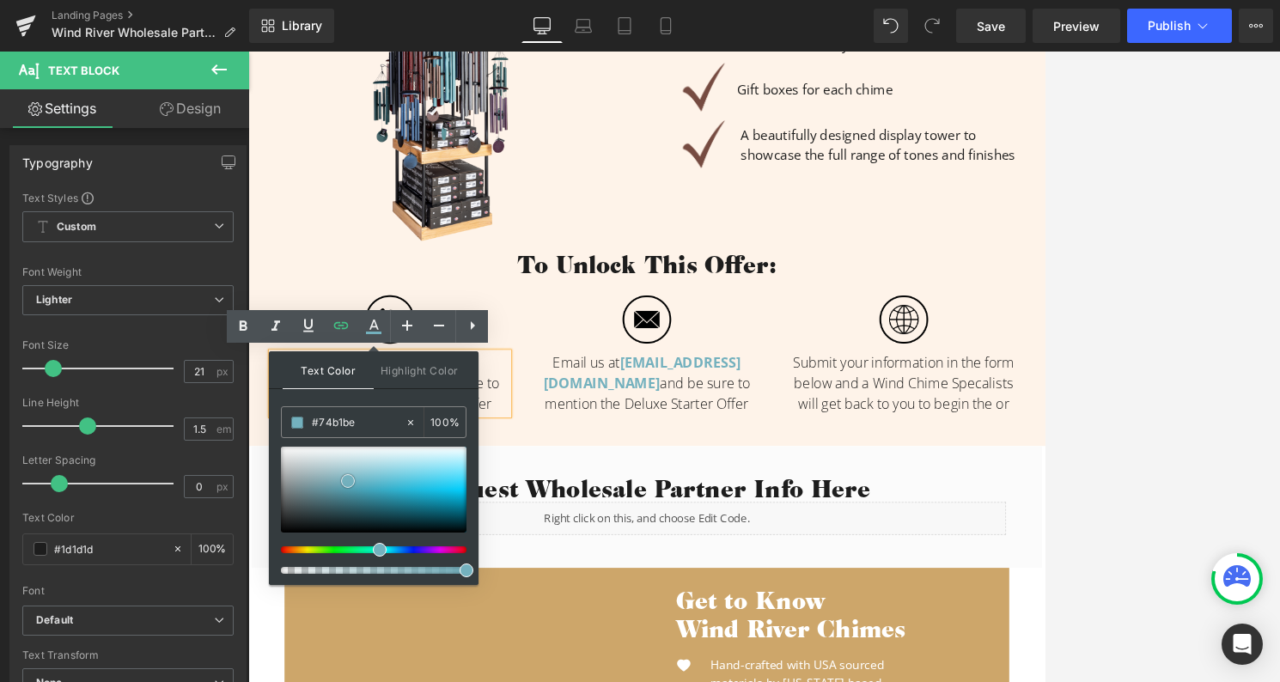
click at [346, 483] on span at bounding box center [348, 481] width 14 height 14
click at [576, 487] on span "Call us directly at [PHONE_NUMBER] and be sure to mention the Deluxe Starter Of…" at bounding box center [433, 484] width 286 height 78
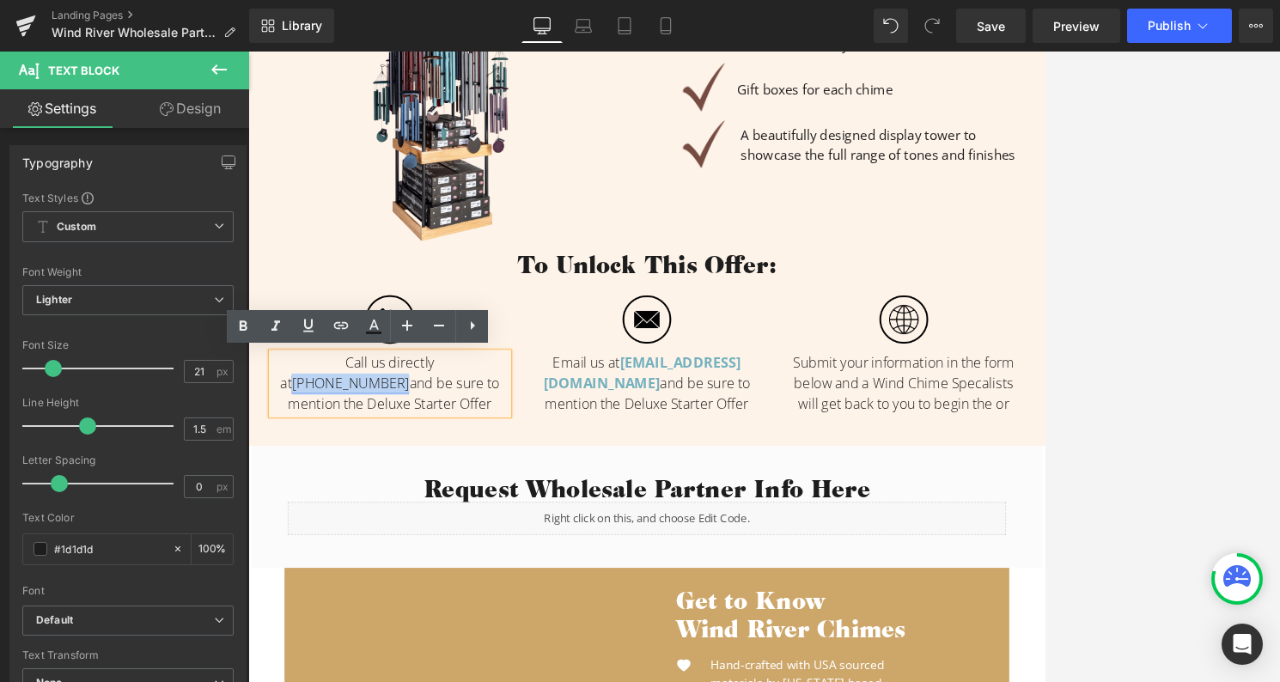
drag, startPoint x: 546, startPoint y: 457, endPoint x: 417, endPoint y: 447, distance: 130.1
click at [417, 447] on span "Call us directly at [PHONE_NUMBER] and be sure to mention the Deluxe Starter Of…" at bounding box center [433, 484] width 286 height 78
click at [373, 329] on icon at bounding box center [373, 326] width 21 height 21
type input "#1d1d1d"
type input "100"
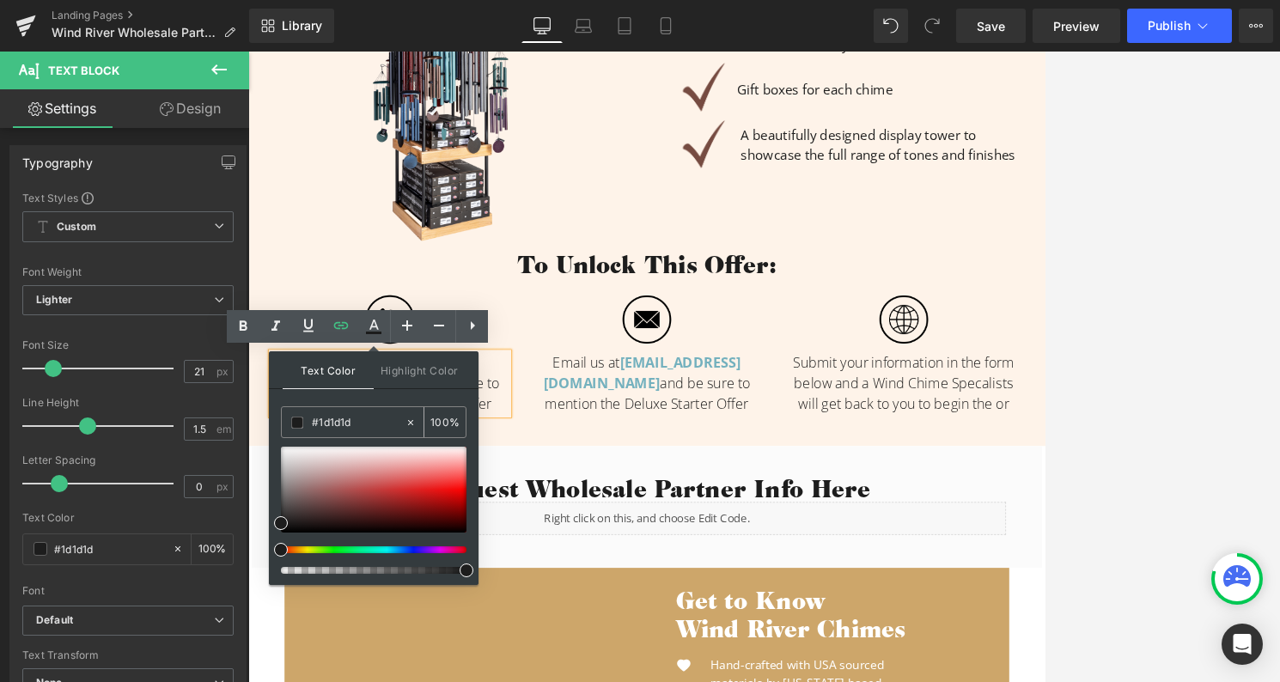
click at [360, 422] on input "#1d1d1d" at bounding box center [358, 422] width 93 height 19
paste input "74b1be"
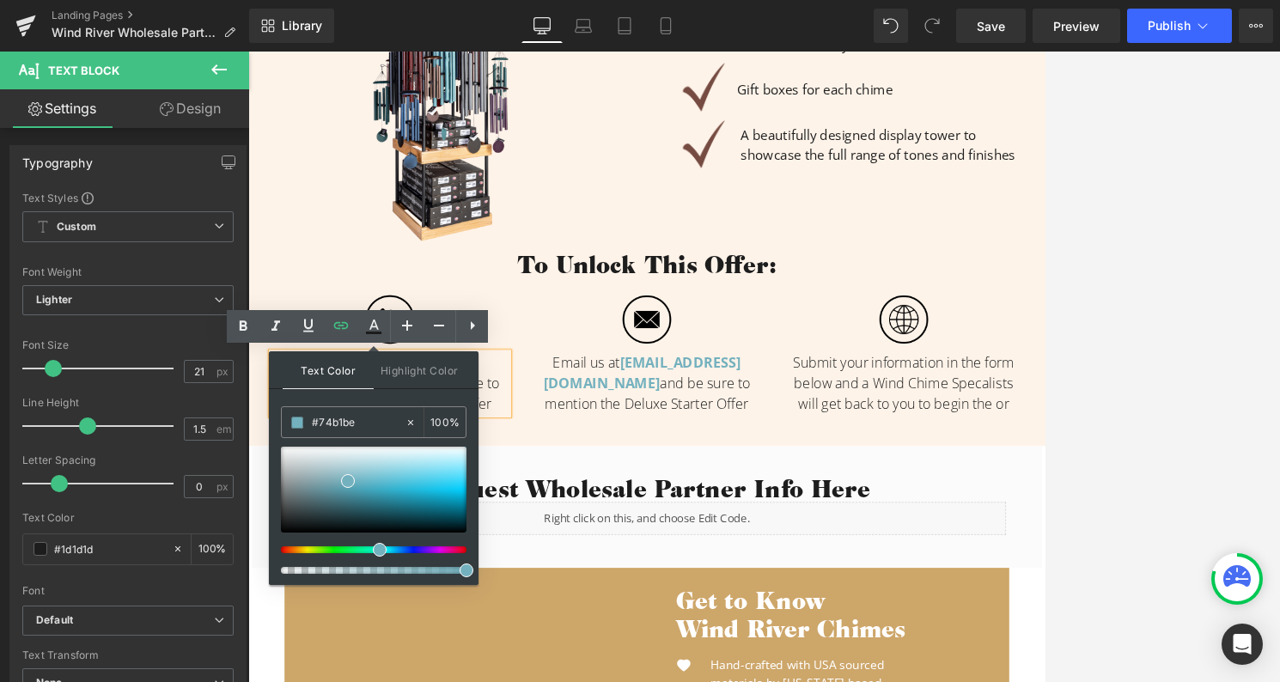
type input "#74b1be"
click at [346, 482] on span at bounding box center [348, 481] width 14 height 14
click at [561, 479] on span "Call us directly at [PHONE_NUMBER] and be sure to mention the Deluxe Starter Of…" at bounding box center [433, 484] width 286 height 78
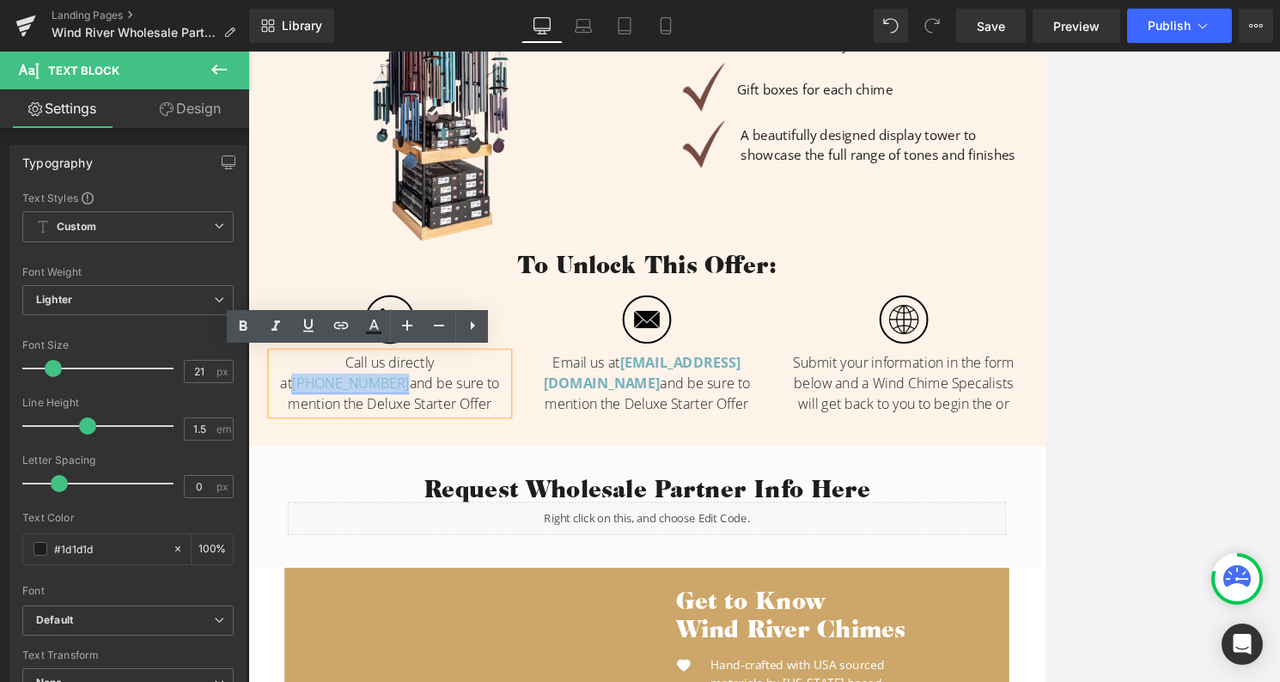
drag, startPoint x: 543, startPoint y: 463, endPoint x: 414, endPoint y: 461, distance: 128.9
click at [414, 473] on link "[PHONE_NUMBER]" at bounding box center [381, 485] width 153 height 24
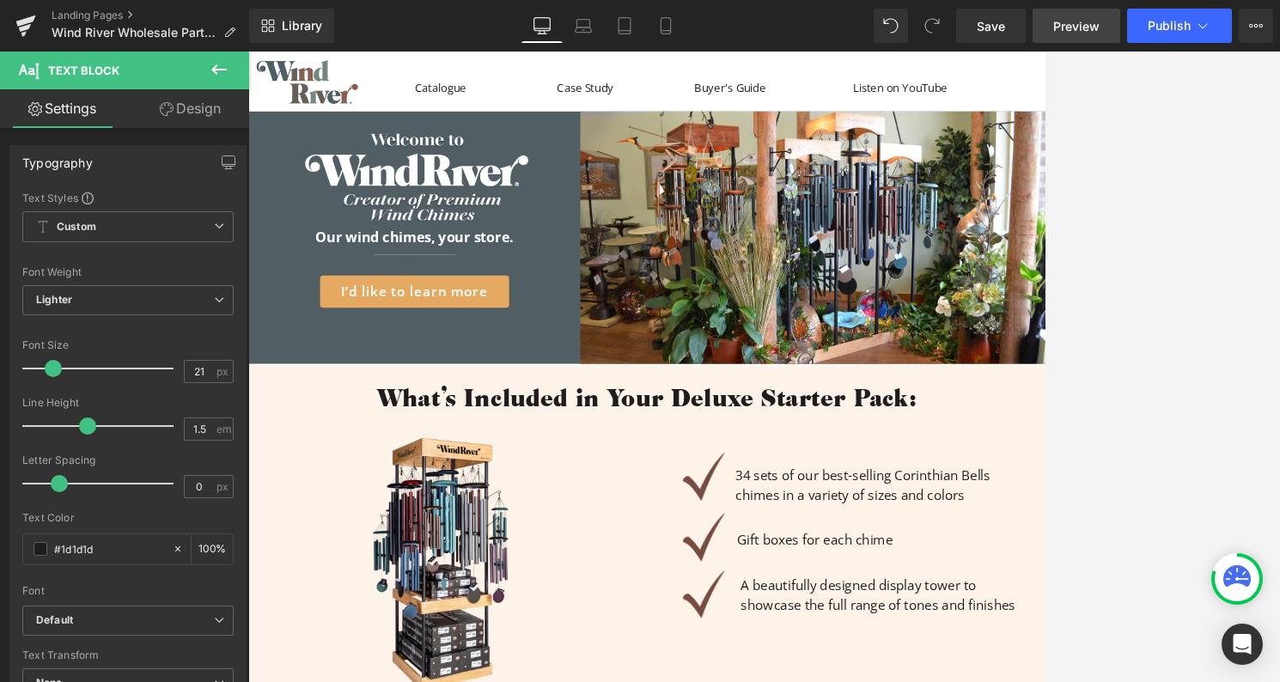
click at [1080, 19] on span "Preview" at bounding box center [1076, 26] width 46 height 18
click at [991, 10] on link "Save" at bounding box center [991, 26] width 70 height 34
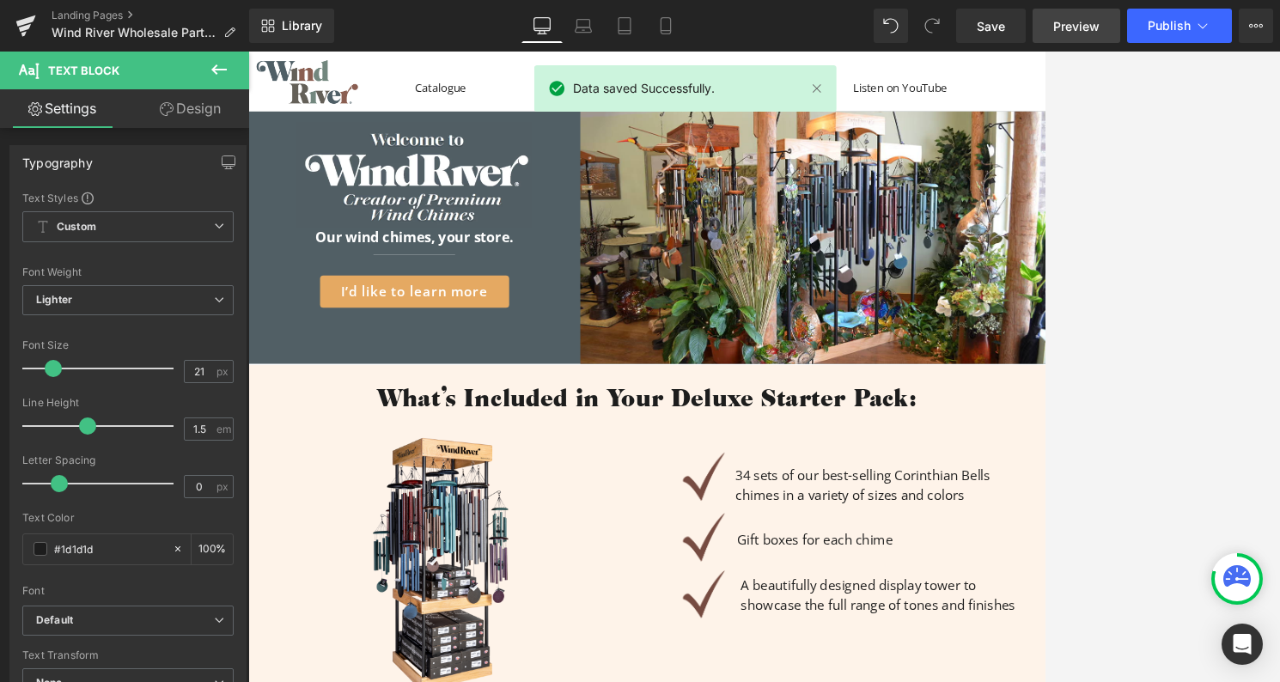
click at [1080, 27] on span "Preview" at bounding box center [1076, 26] width 46 height 18
